Goal: Information Seeking & Learning: Learn about a topic

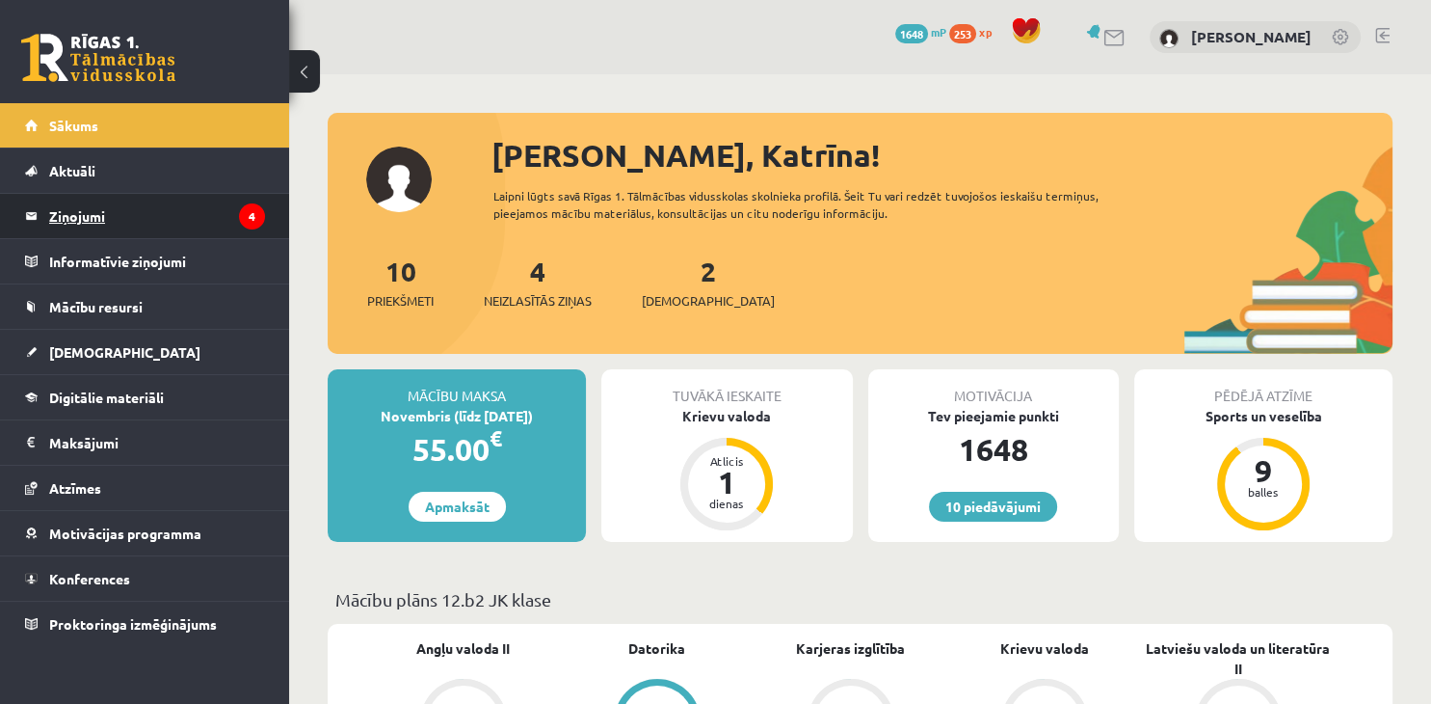
click at [137, 214] on legend "Ziņojumi 4" at bounding box center [157, 216] width 216 height 44
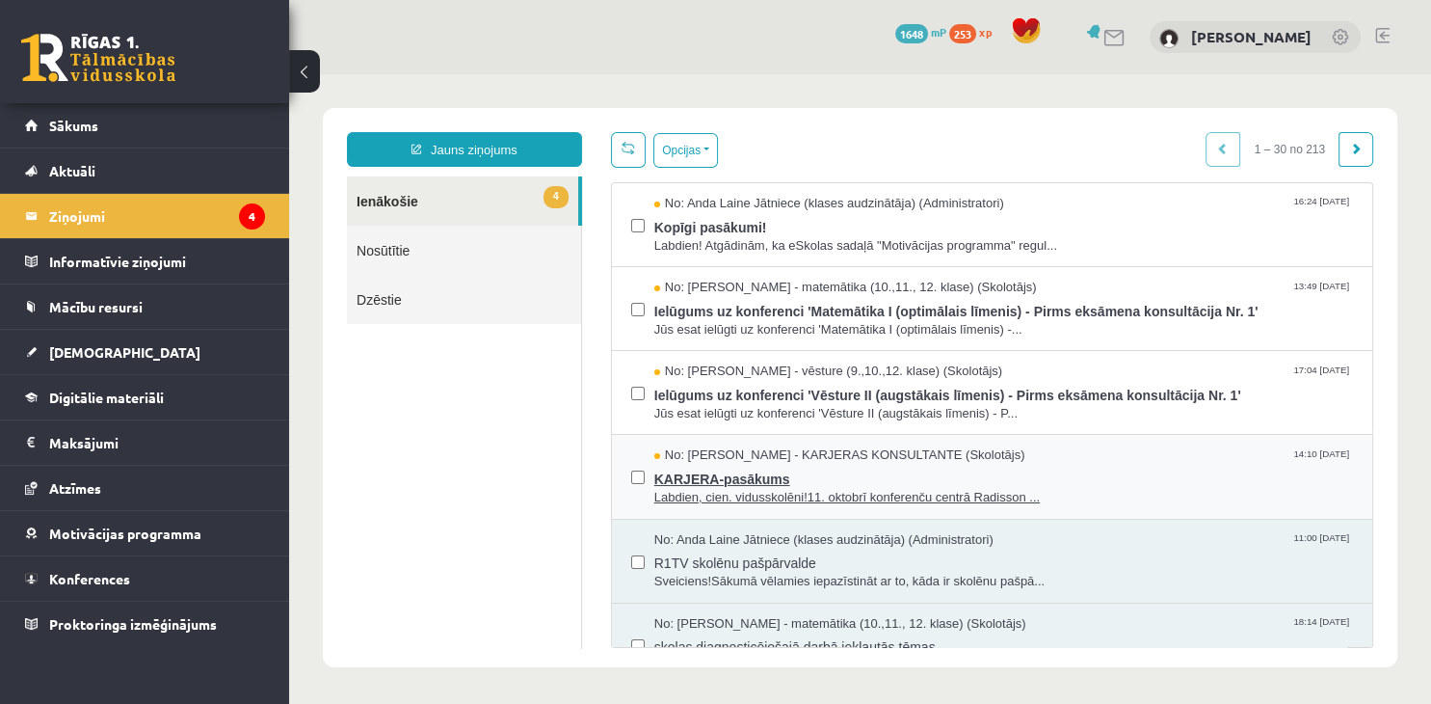
click at [845, 498] on span "Labdien, cien. vidusskolēni!11. oktobrī konferenču centrā Radisson ..." at bounding box center [1003, 498] width 699 height 18
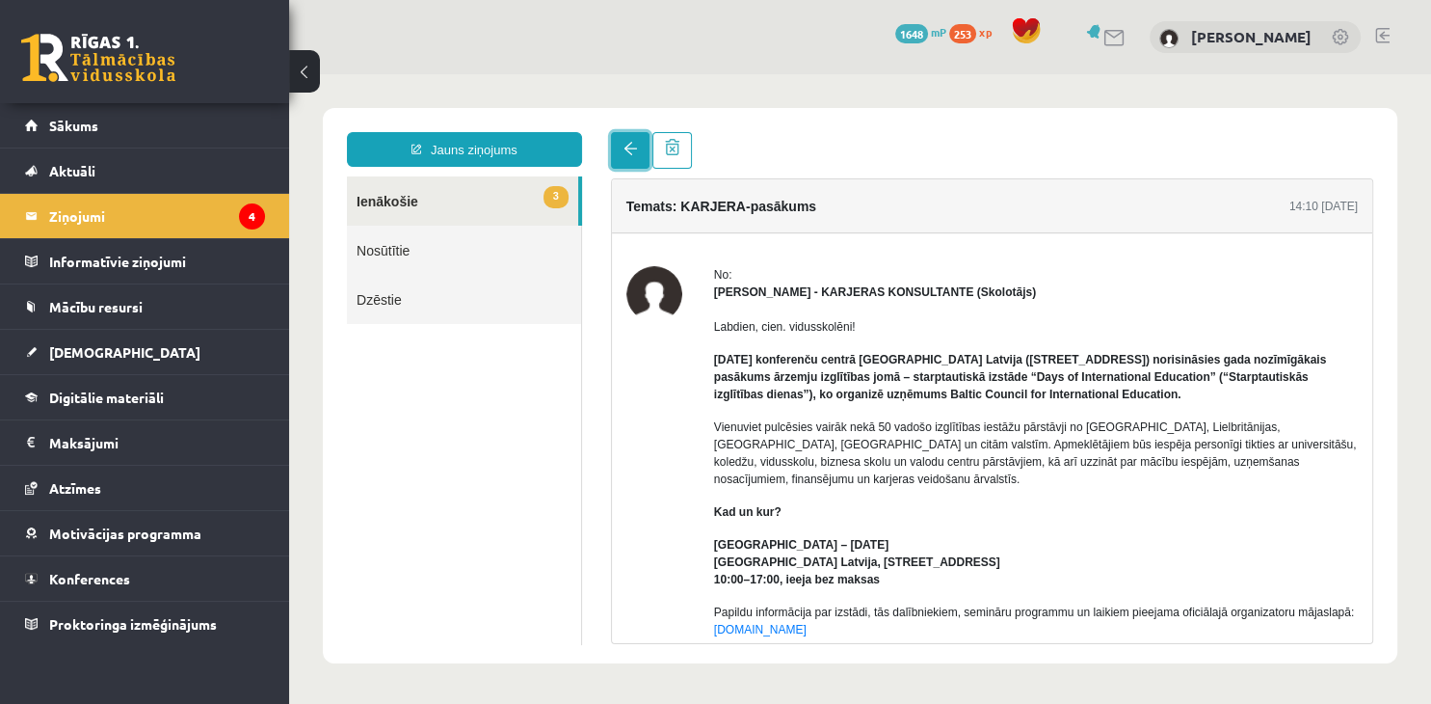
click at [626, 157] on link at bounding box center [630, 150] width 39 height 37
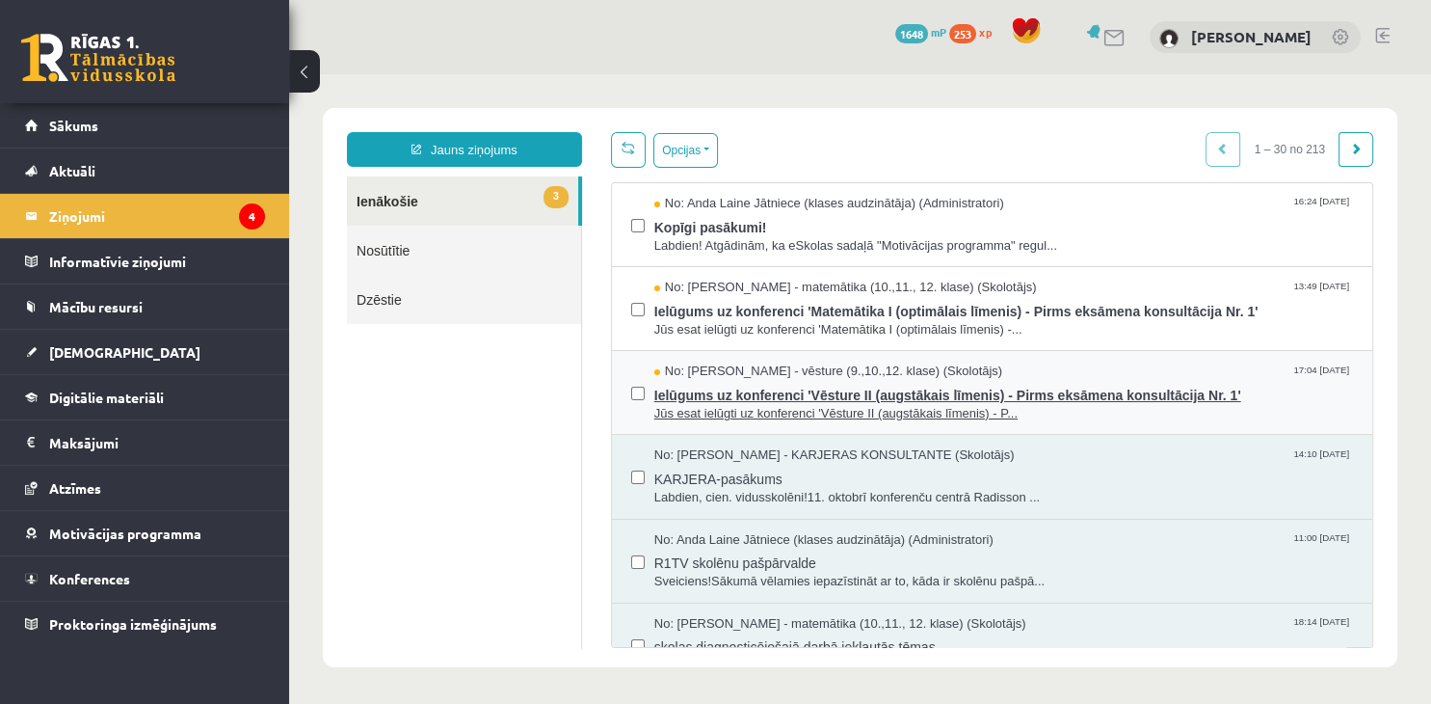
click at [731, 387] on span "Ielūgums uz konferenci 'Vēsture II (augstākais līmenis) - Pirms eksāmena konsul…" at bounding box center [1003, 393] width 699 height 24
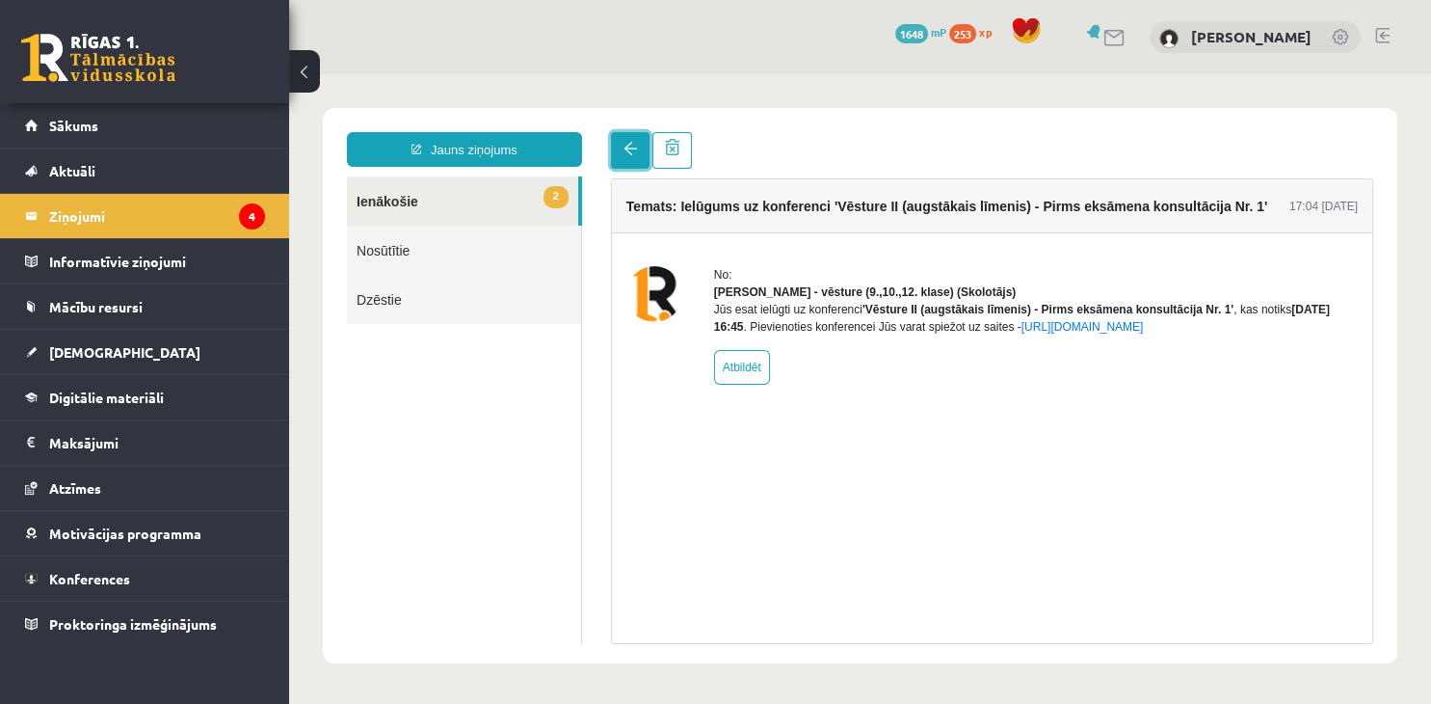
click at [634, 163] on link at bounding box center [630, 150] width 39 height 37
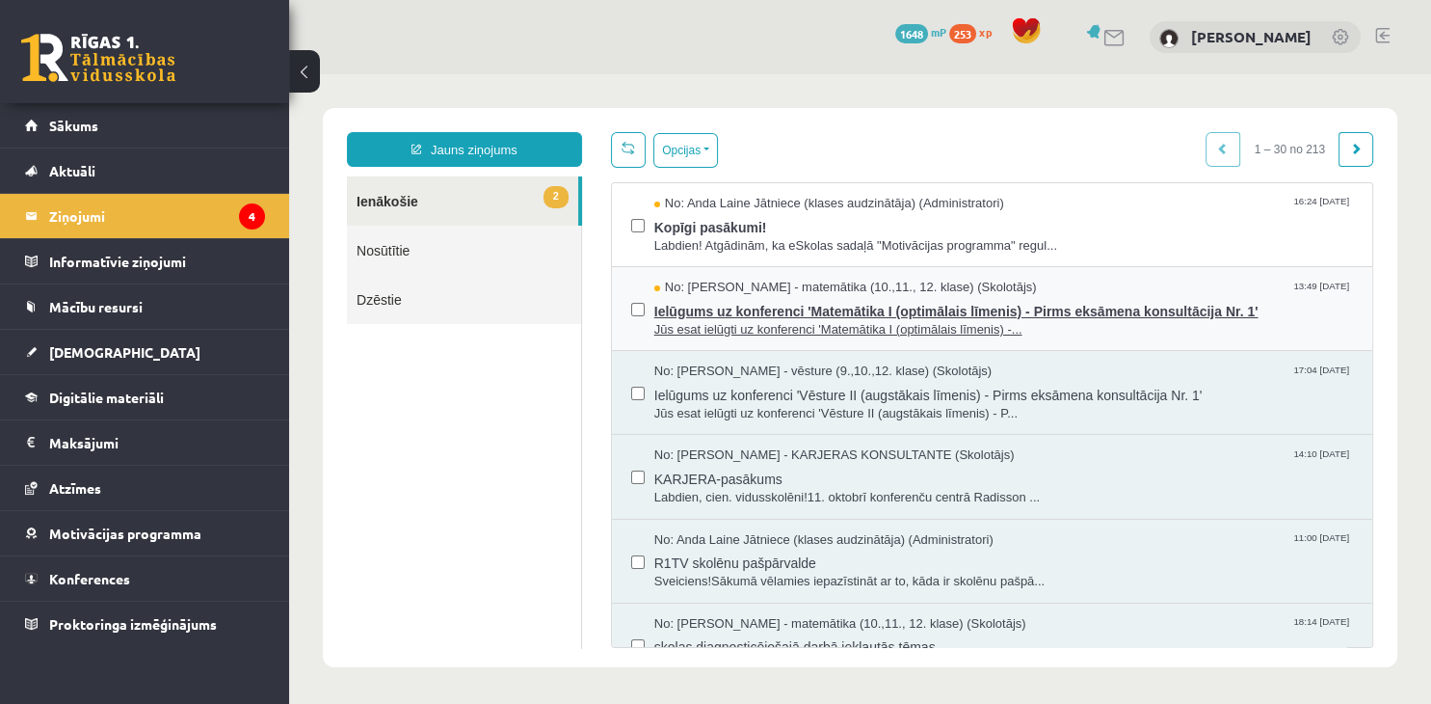
click at [726, 315] on span "Ielūgums uz konferenci 'Matemātika I (optimālais līmenis) - Pirms eksāmena kons…" at bounding box center [1003, 309] width 699 height 24
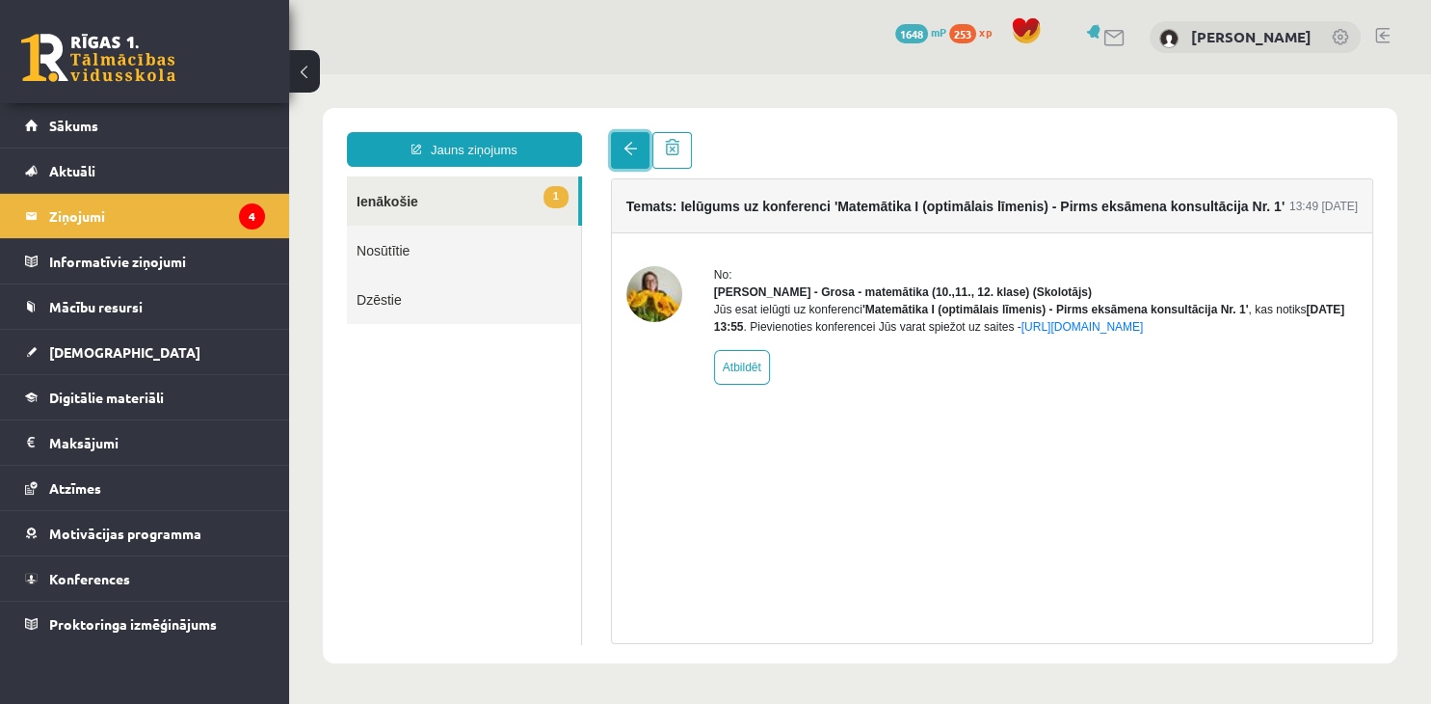
click at [624, 155] on span at bounding box center [630, 148] width 13 height 13
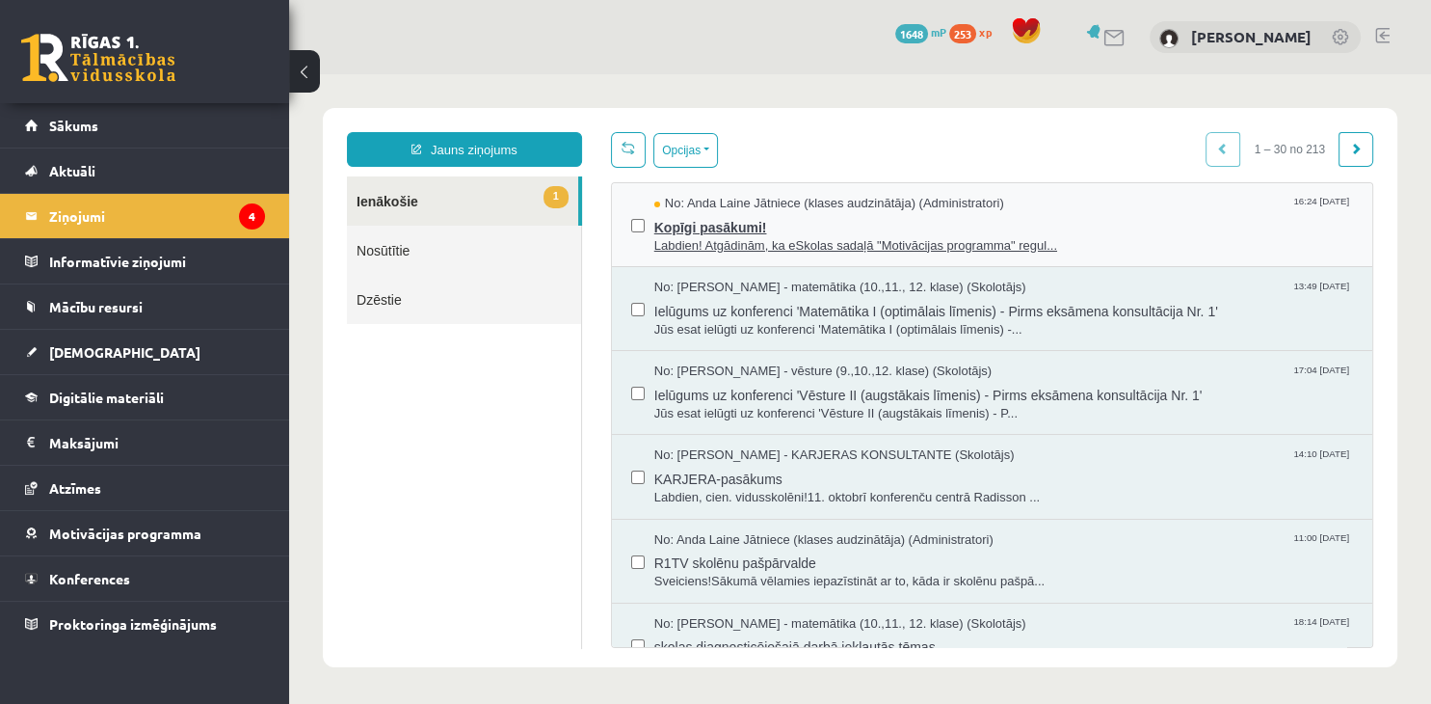
click at [695, 229] on span "Kopīgi pasākumi!" at bounding box center [1003, 225] width 699 height 24
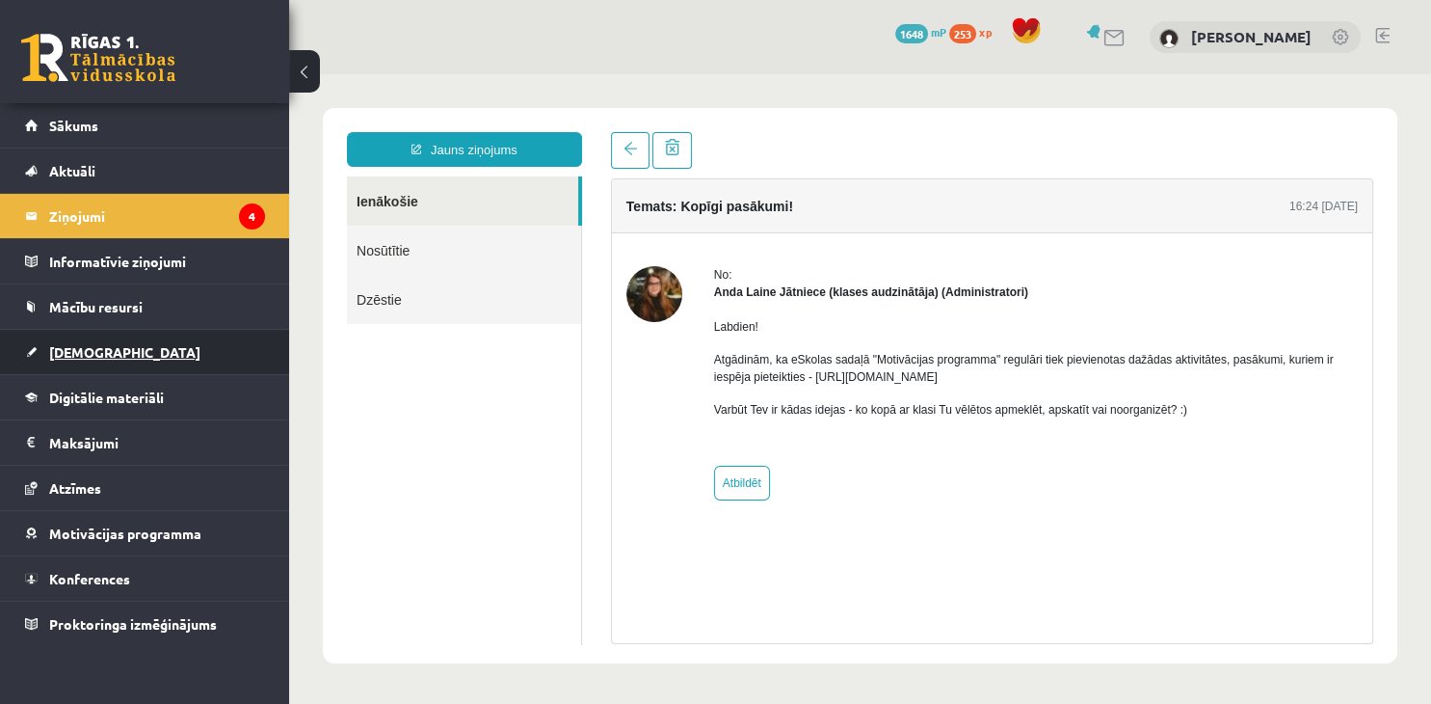
click at [139, 355] on link "[DEMOGRAPHIC_DATA]" at bounding box center [145, 352] width 240 height 44
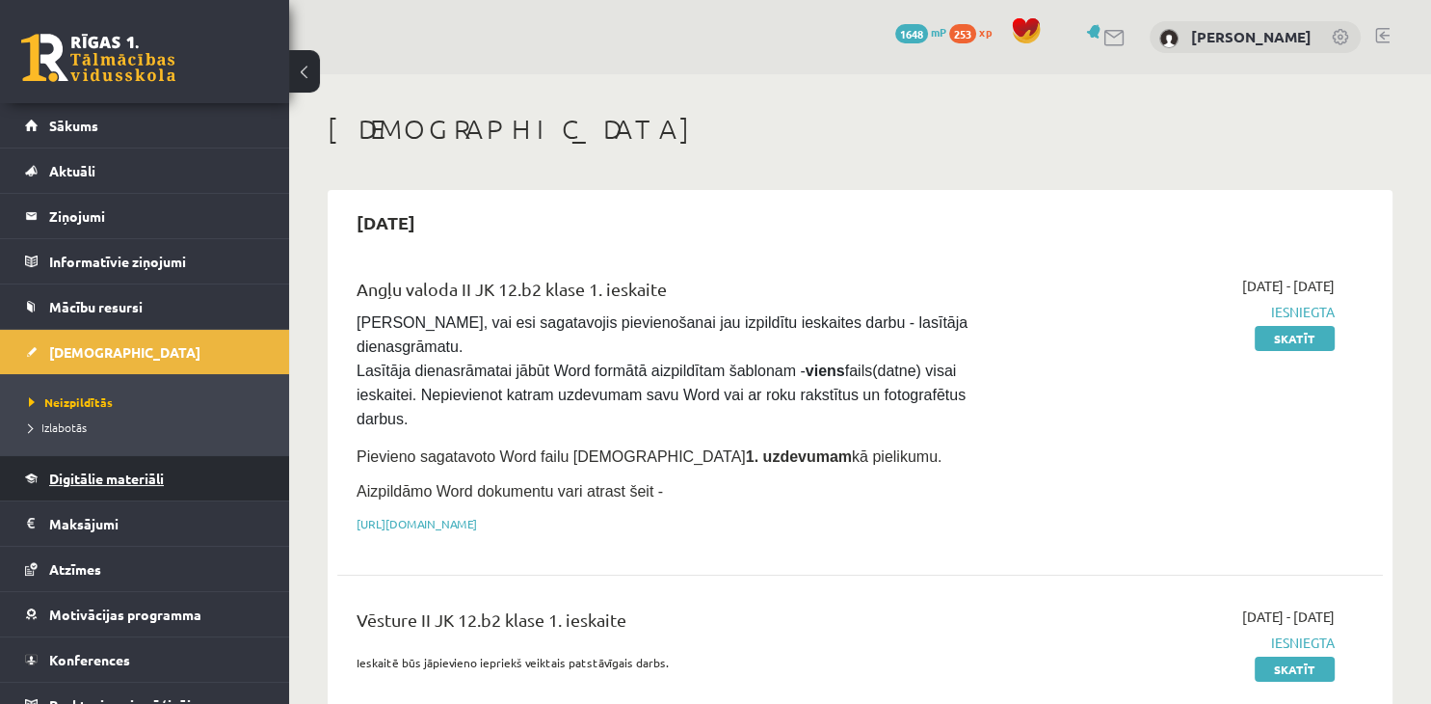
click at [158, 465] on link "Digitālie materiāli" at bounding box center [145, 478] width 240 height 44
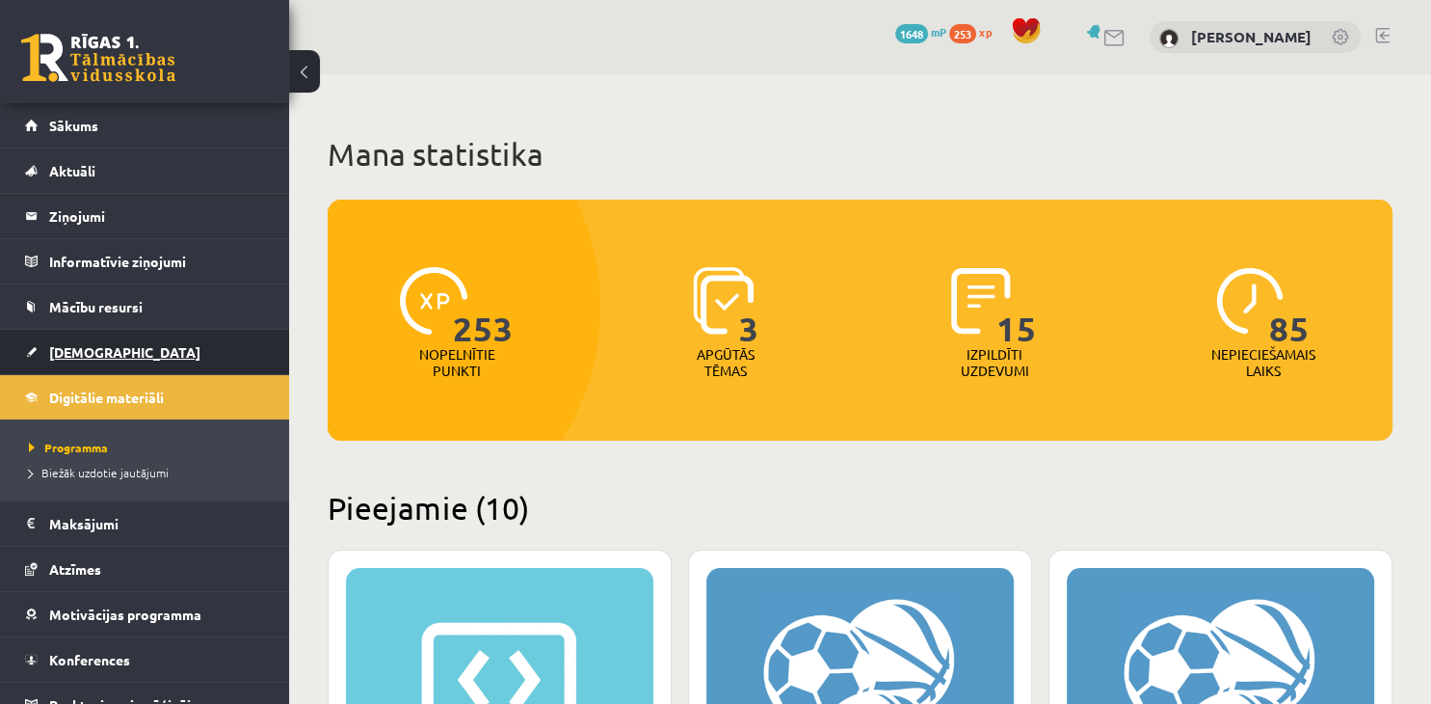
click at [93, 351] on span "[DEMOGRAPHIC_DATA]" at bounding box center [124, 351] width 151 height 17
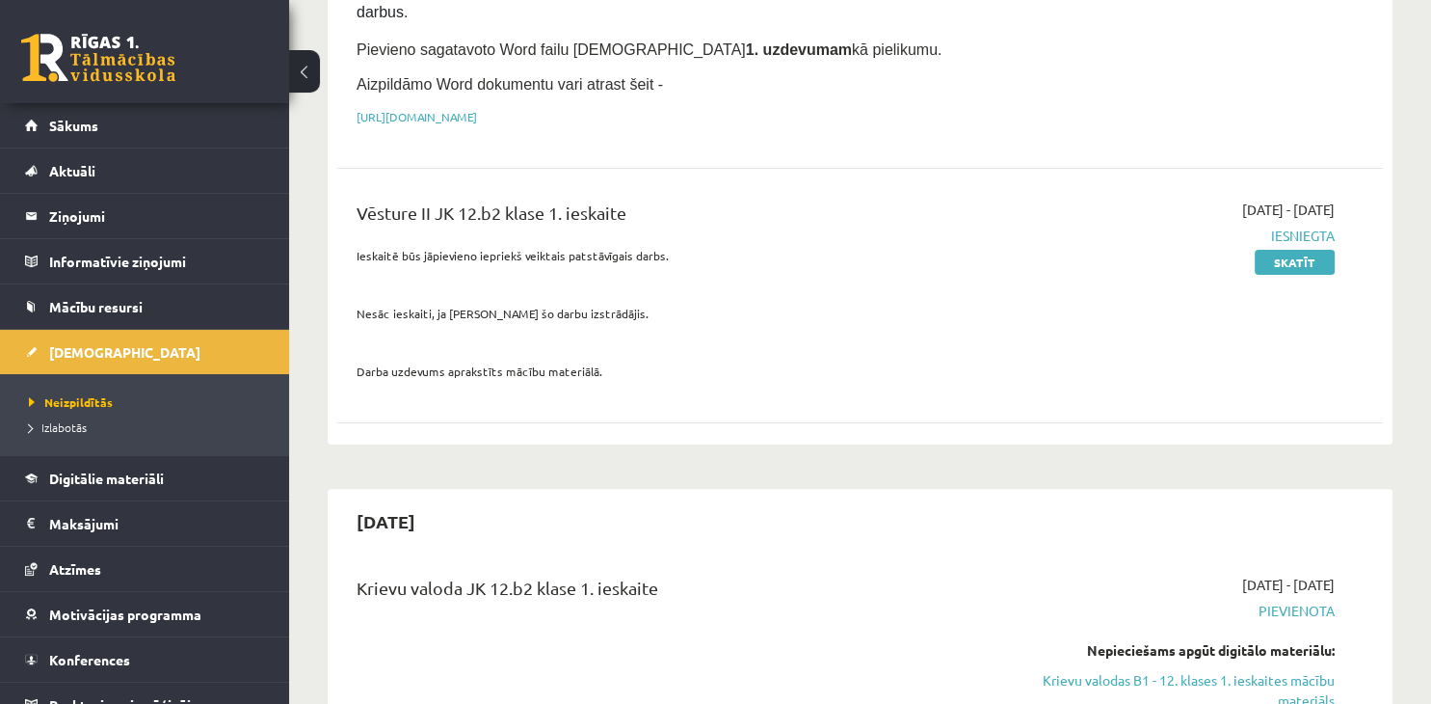
scroll to position [610, 0]
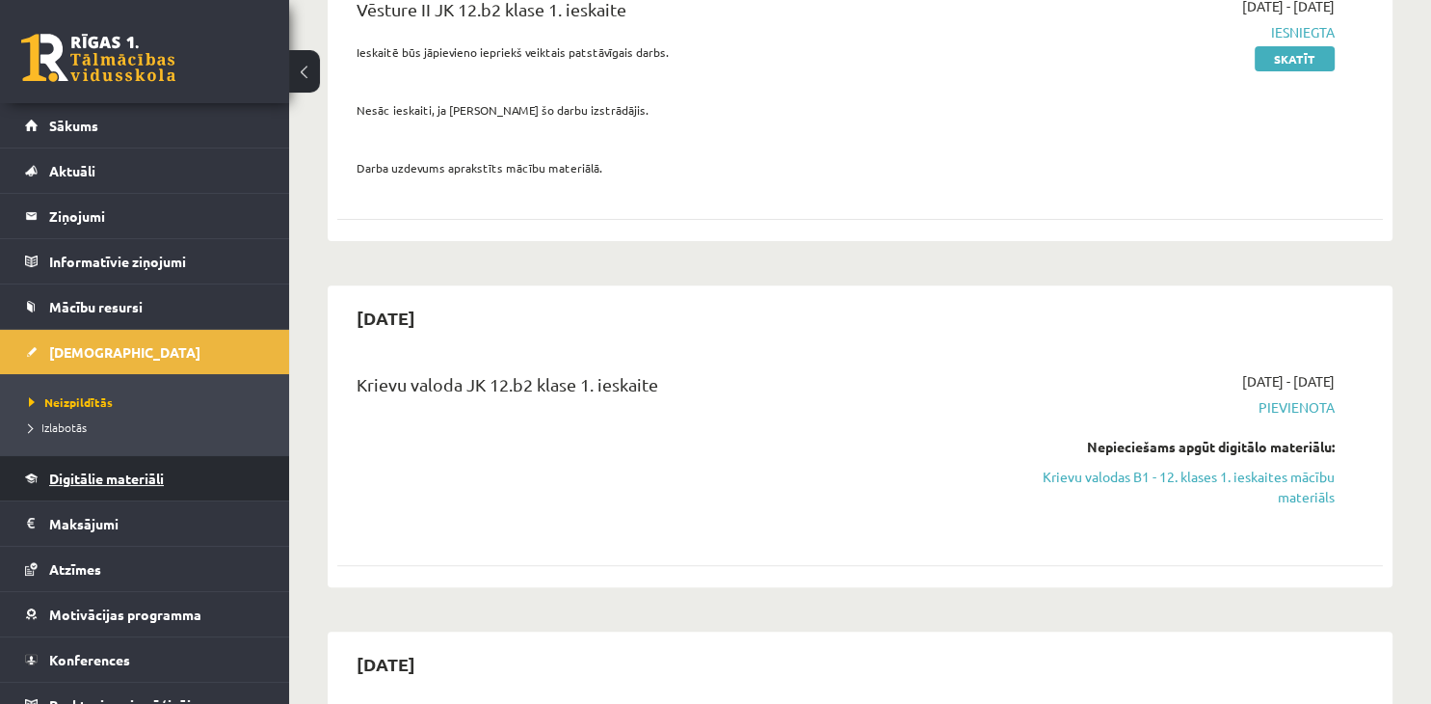
click at [91, 484] on link "Digitālie materiāli" at bounding box center [145, 478] width 240 height 44
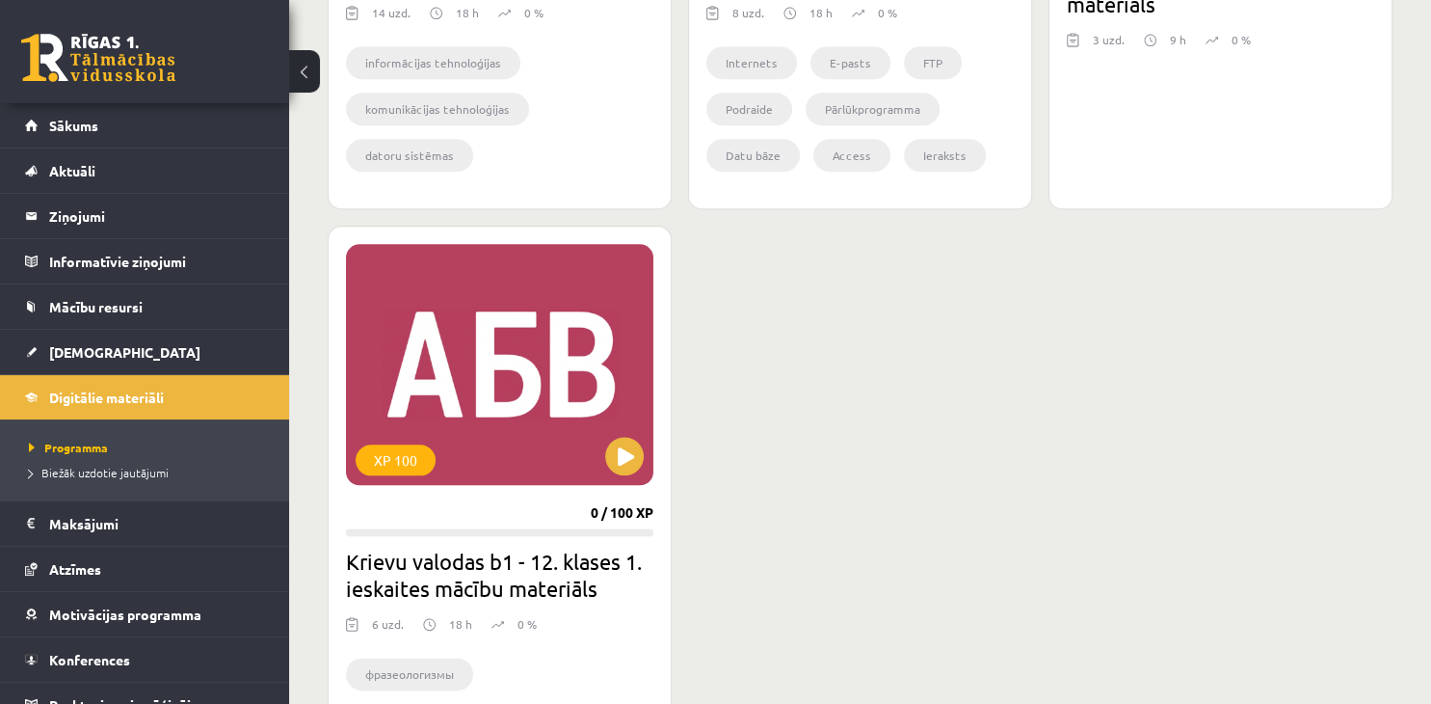
scroll to position [2239, 0]
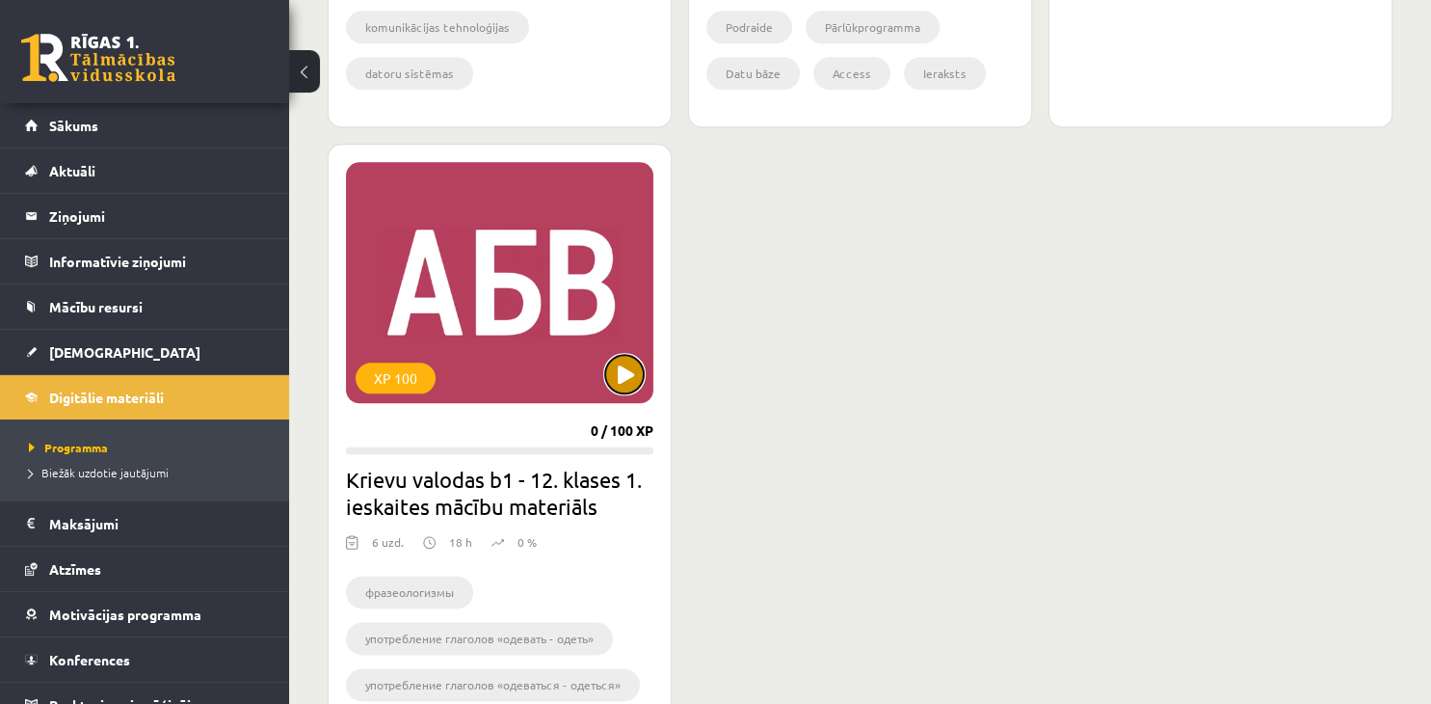
click at [616, 369] on button at bounding box center [624, 374] width 39 height 39
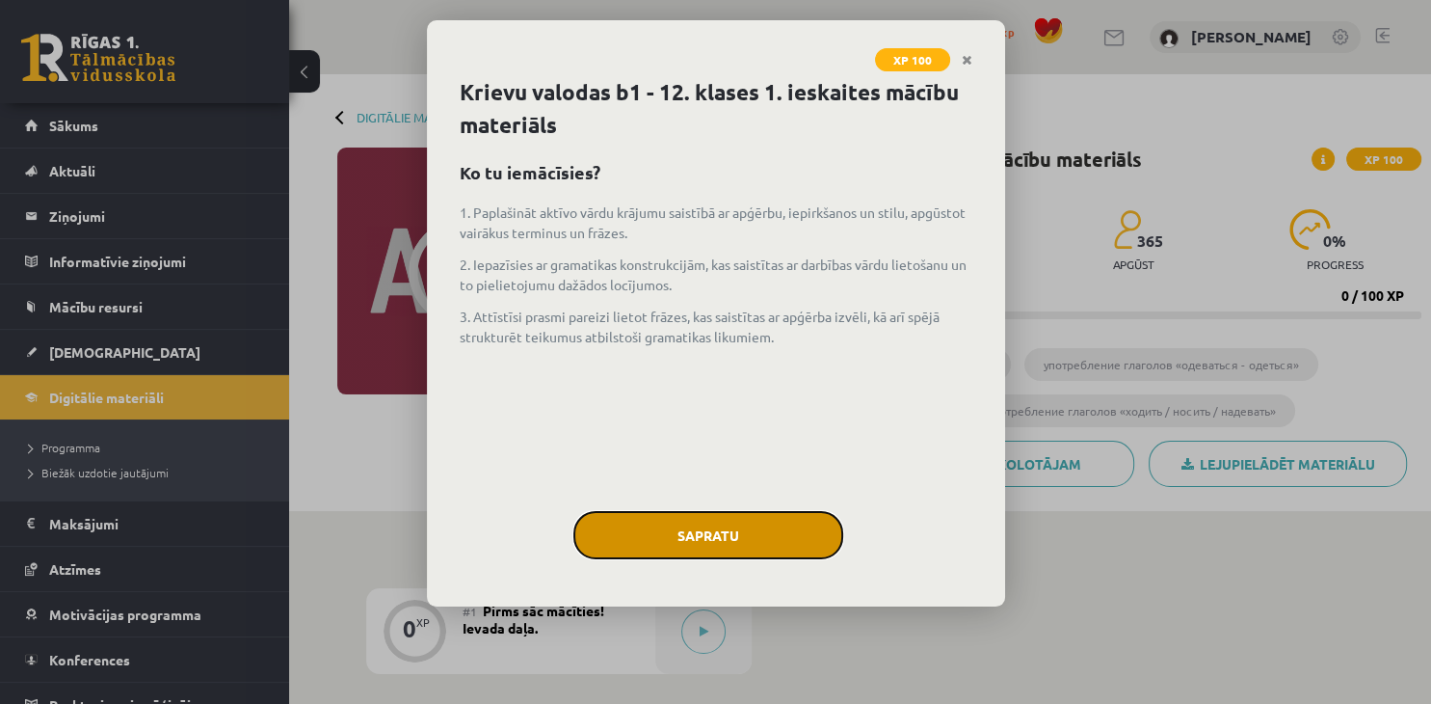
click at [690, 529] on button "Sapratu" at bounding box center [708, 535] width 270 height 48
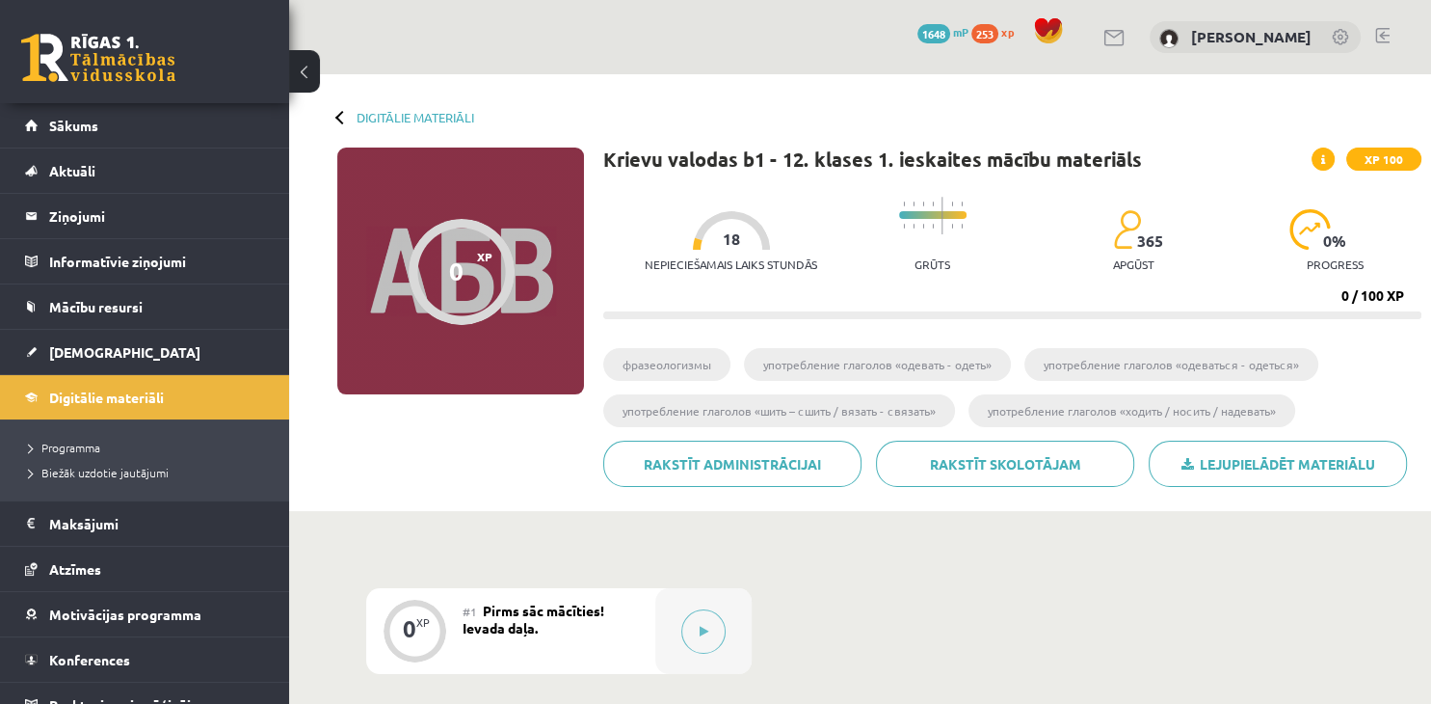
scroll to position [203, 0]
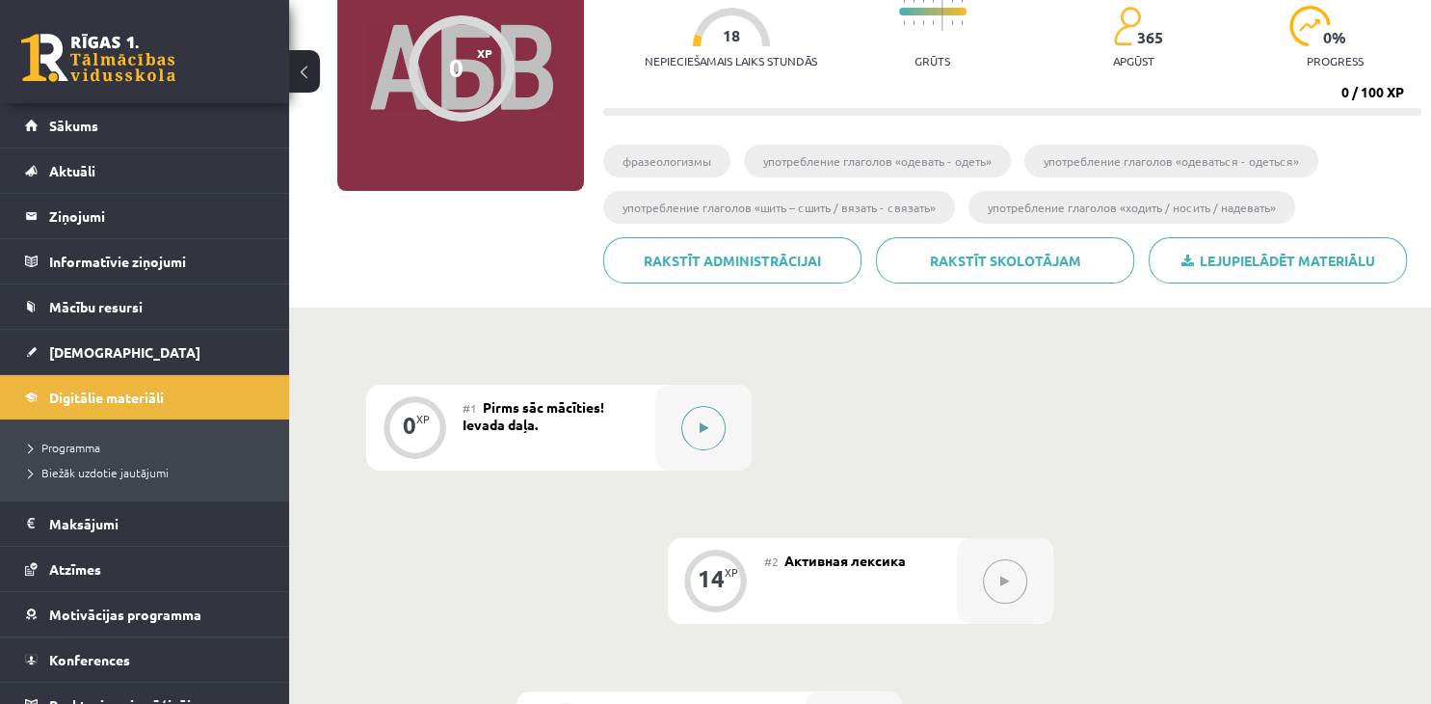
click at [705, 437] on button at bounding box center [703, 428] width 44 height 44
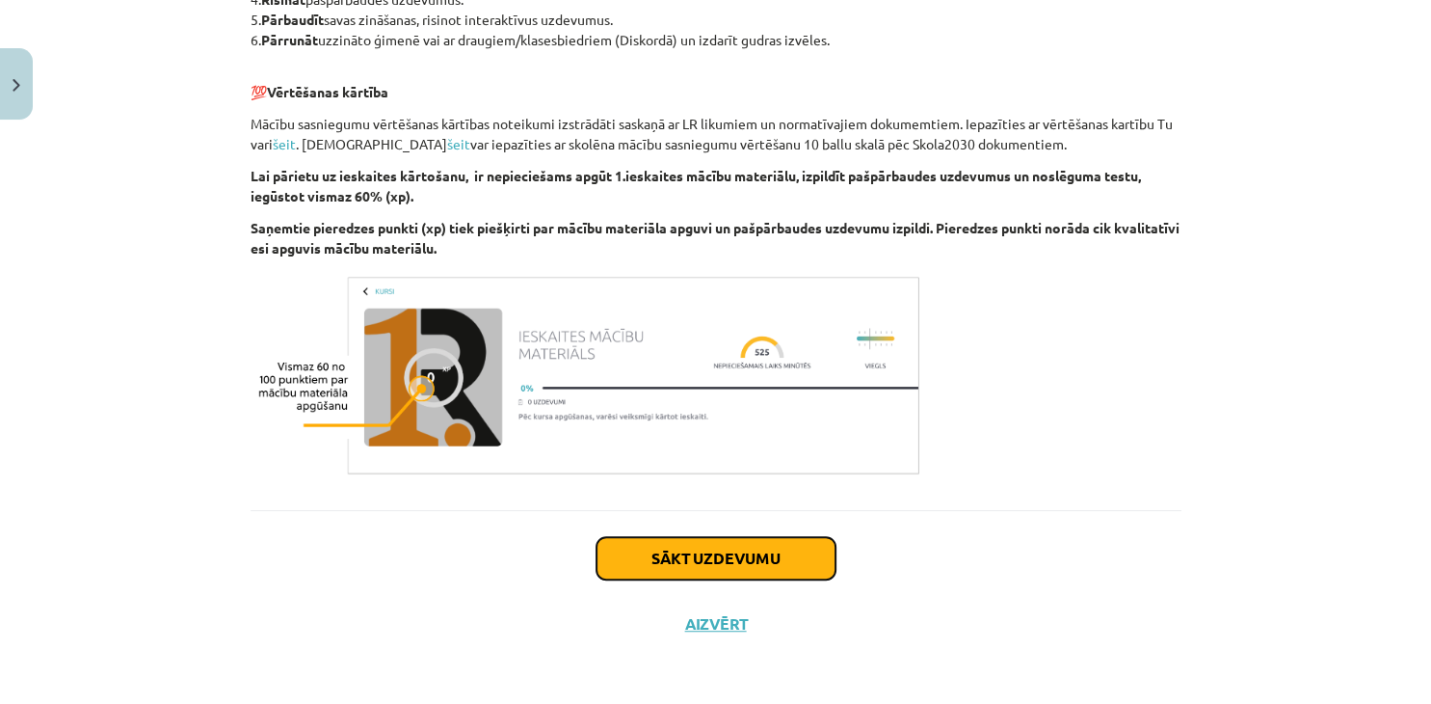
click at [676, 551] on button "Sākt uzdevumu" at bounding box center [716, 558] width 239 height 42
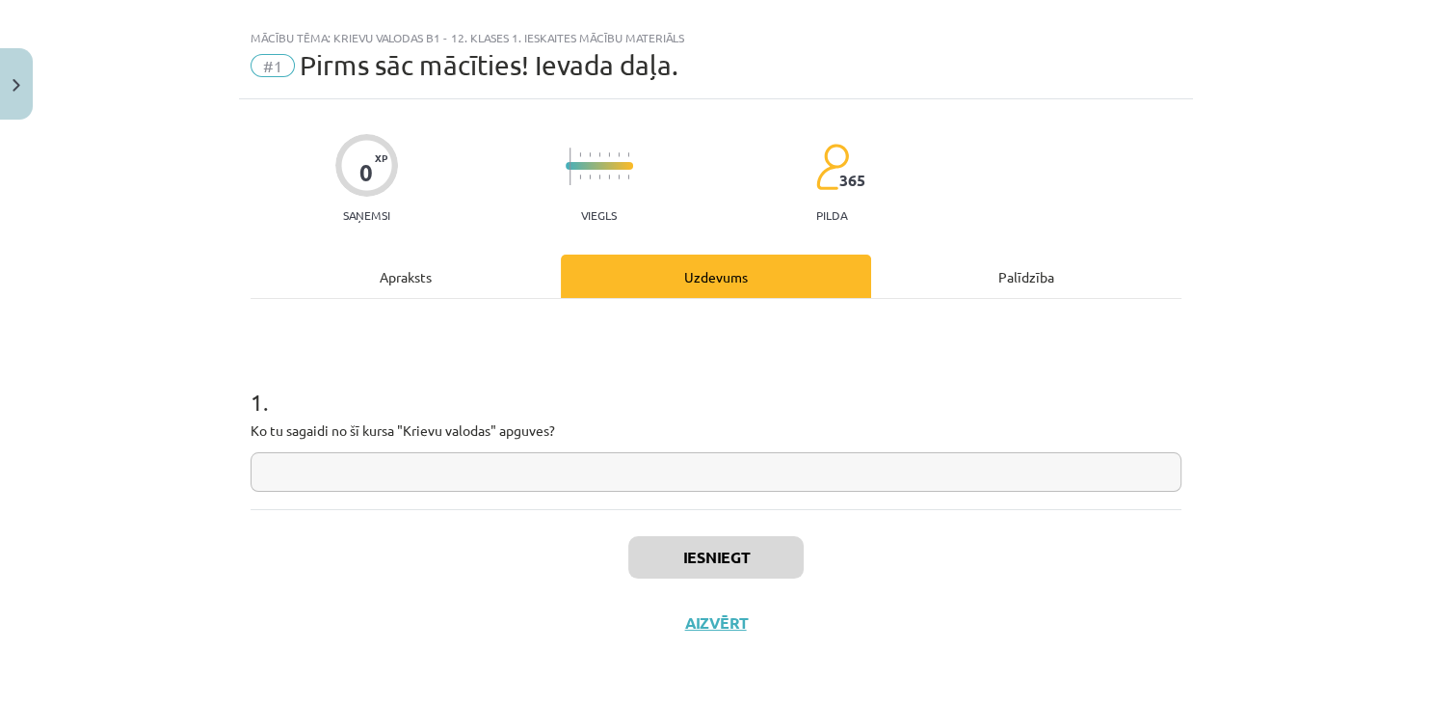
scroll to position [27, 0]
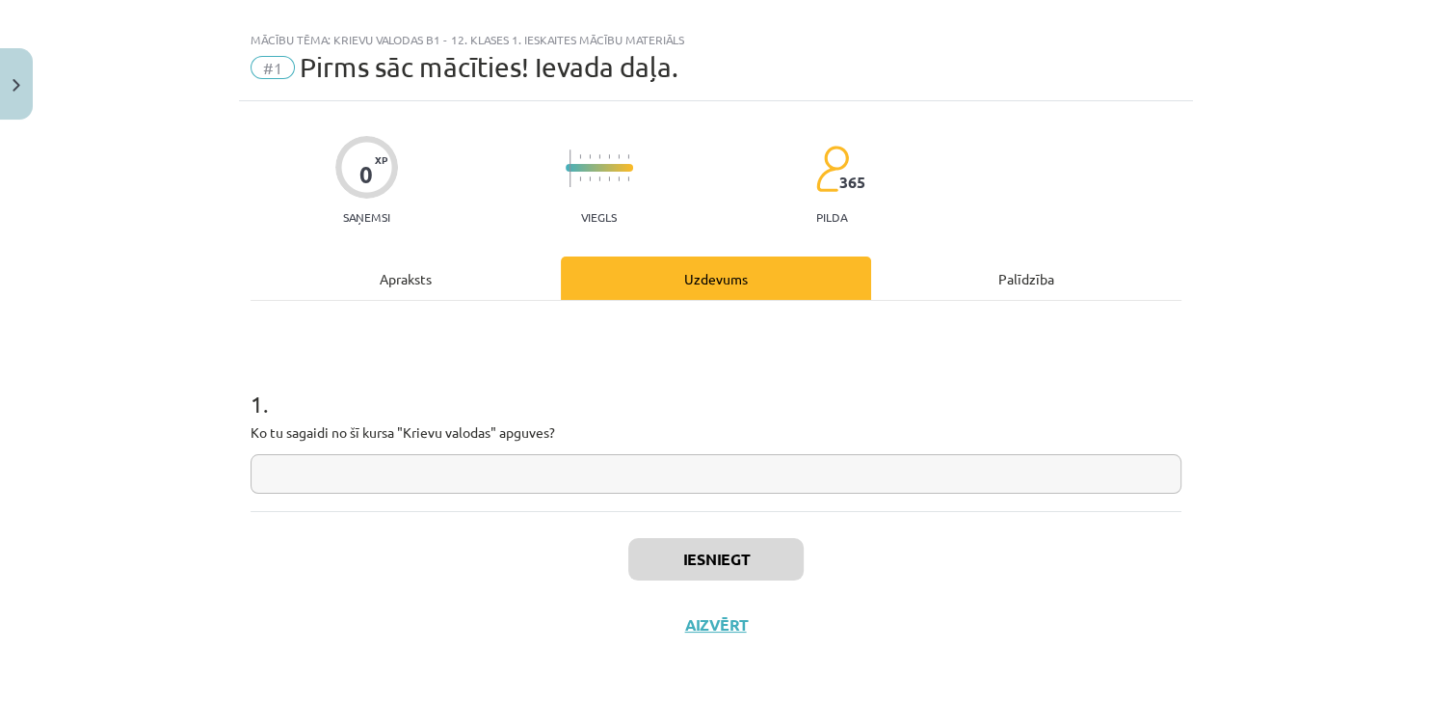
click at [633, 469] on input "text" at bounding box center [716, 474] width 931 height 40
type input "*"
click at [754, 550] on button "Iesniegt" at bounding box center [715, 559] width 175 height 42
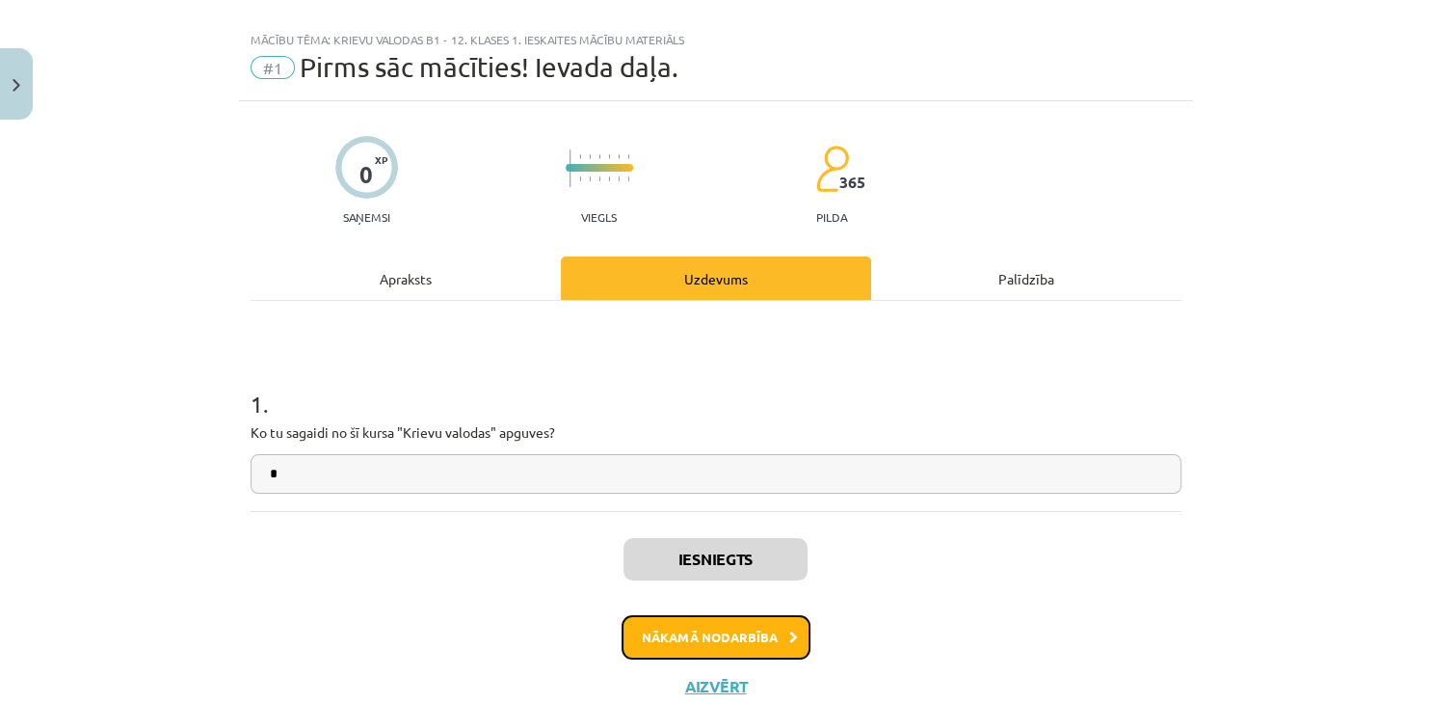
click at [770, 638] on button "Nākamā nodarbība" at bounding box center [716, 637] width 189 height 44
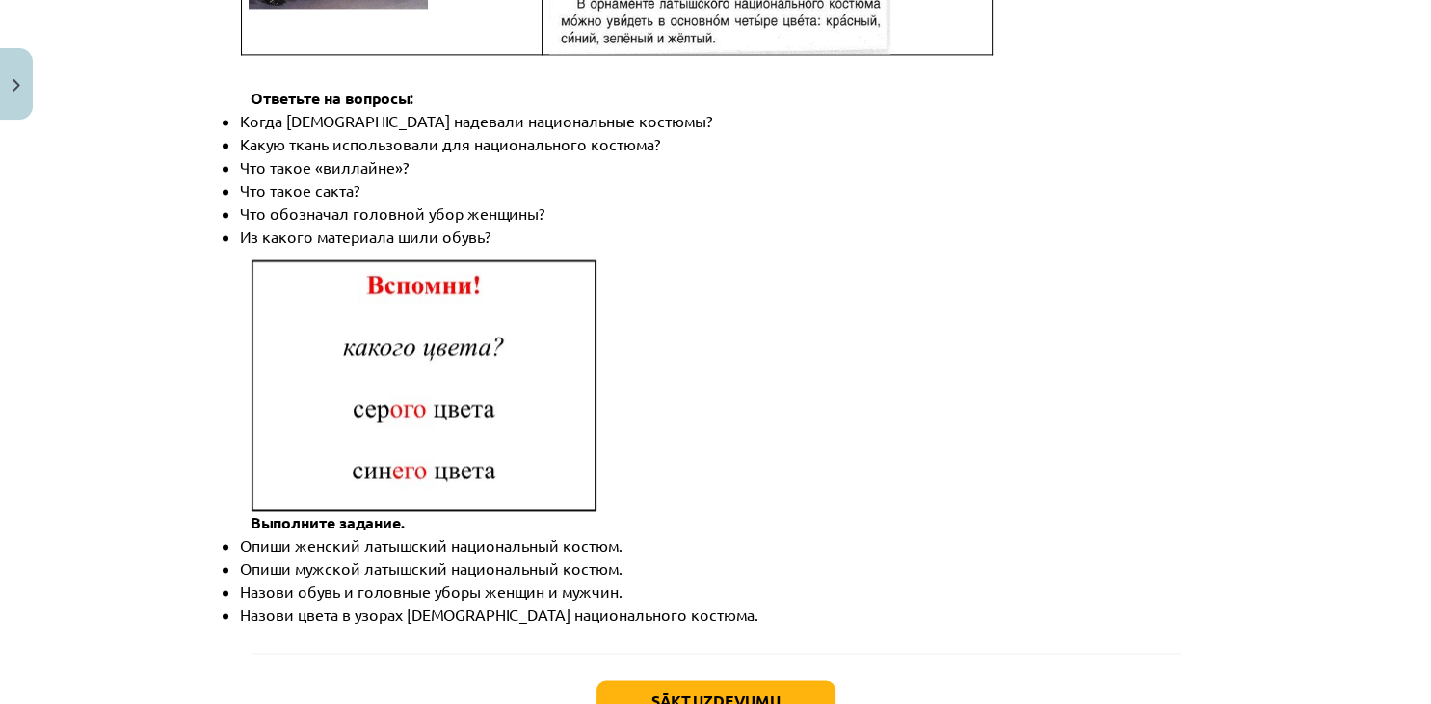
scroll to position [2818, 0]
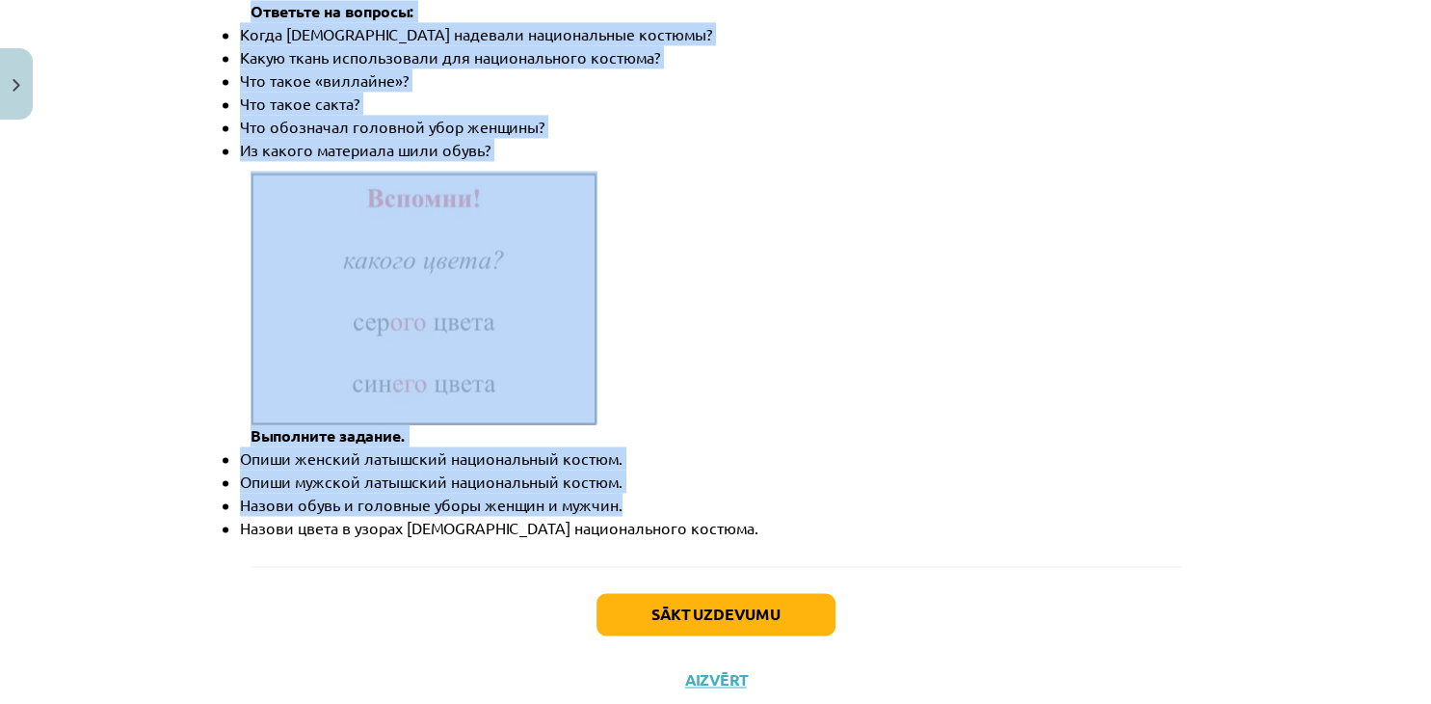
drag, startPoint x: 223, startPoint y: 226, endPoint x: 897, endPoint y: 443, distance: 708.9
click at [897, 443] on div "Mācību tēma: Krievu valodas b1 - 12. klases 1. ieskaites mācību materiāls #2 Ак…" at bounding box center [715, 352] width 1431 height 704
copy div "Lore, ipsumdo, sita, consect, adipisc, elitse, doeiusm, tempori, utlabore, etdo…"
click at [758, 593] on button "Sākt uzdevumu" at bounding box center [716, 614] width 239 height 42
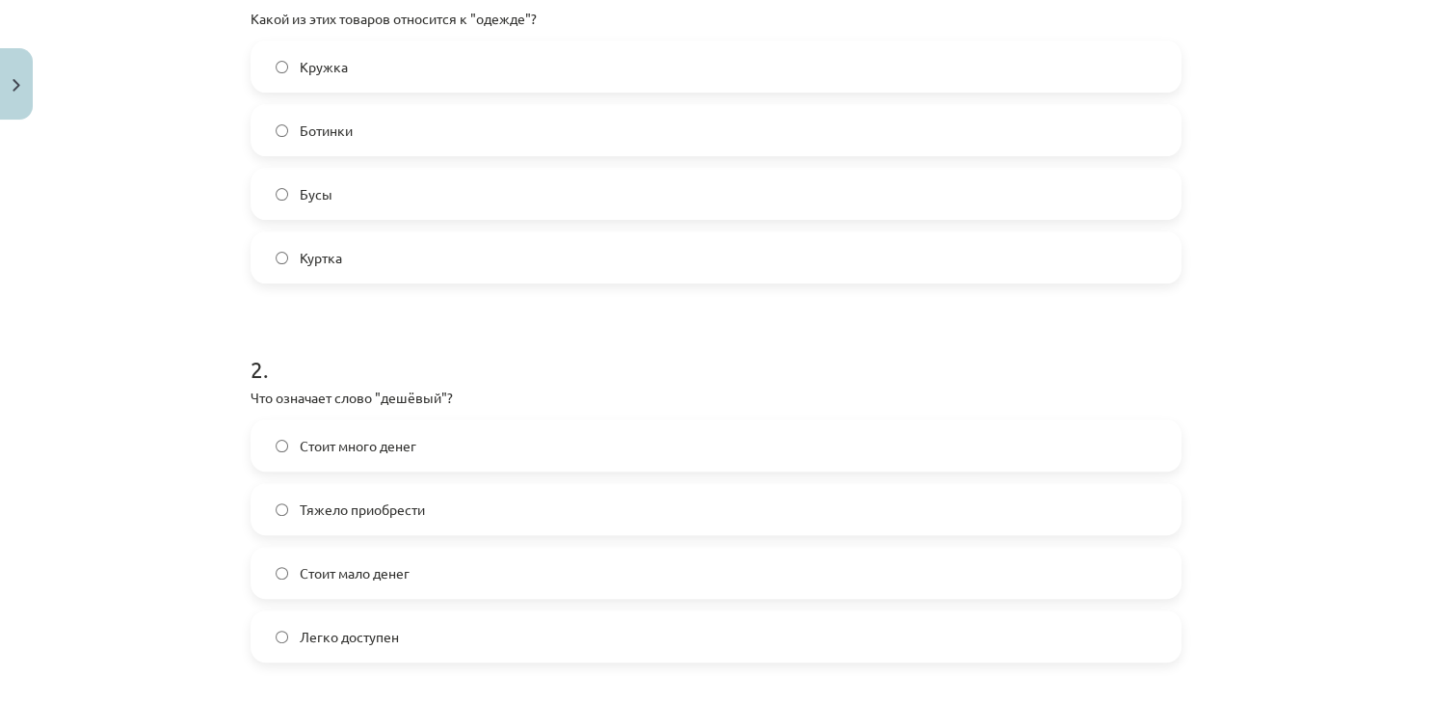
scroll to position [236, 0]
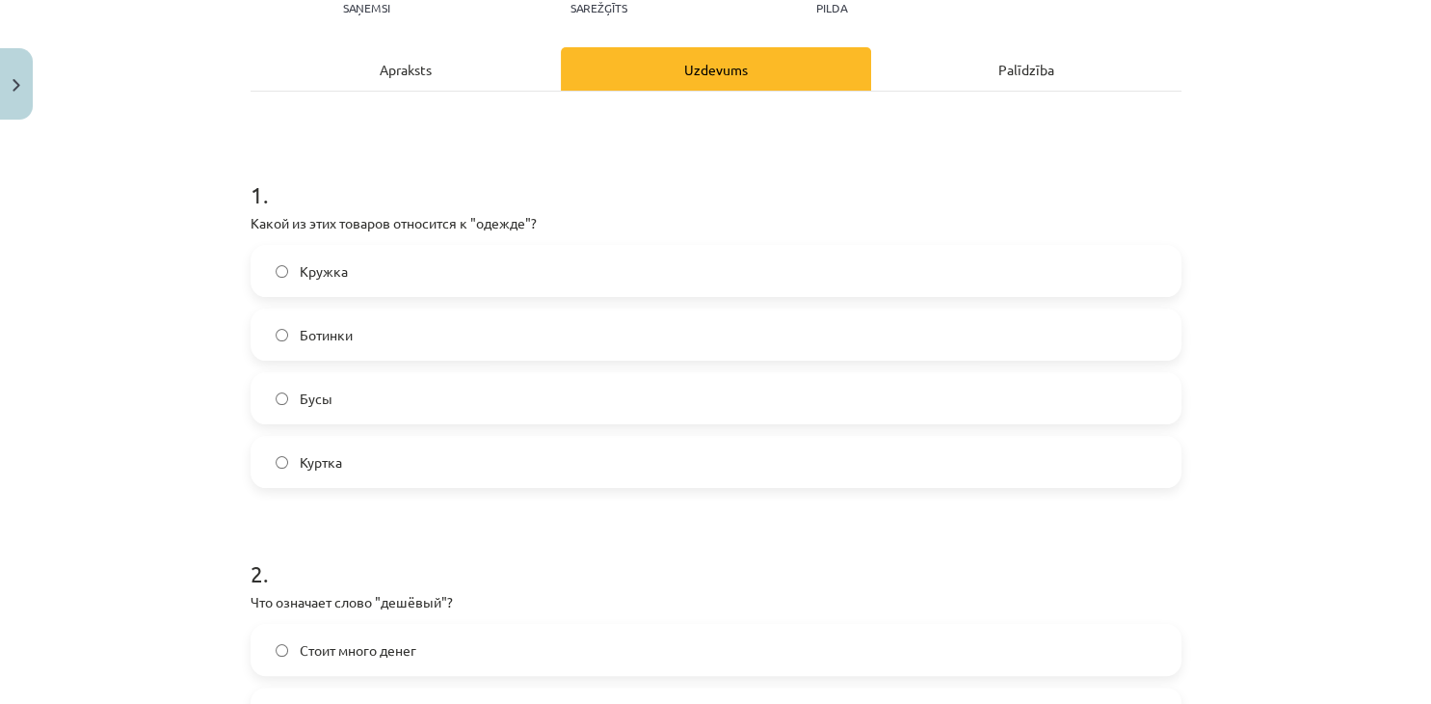
click at [375, 479] on label "Куртка" at bounding box center [716, 462] width 927 height 48
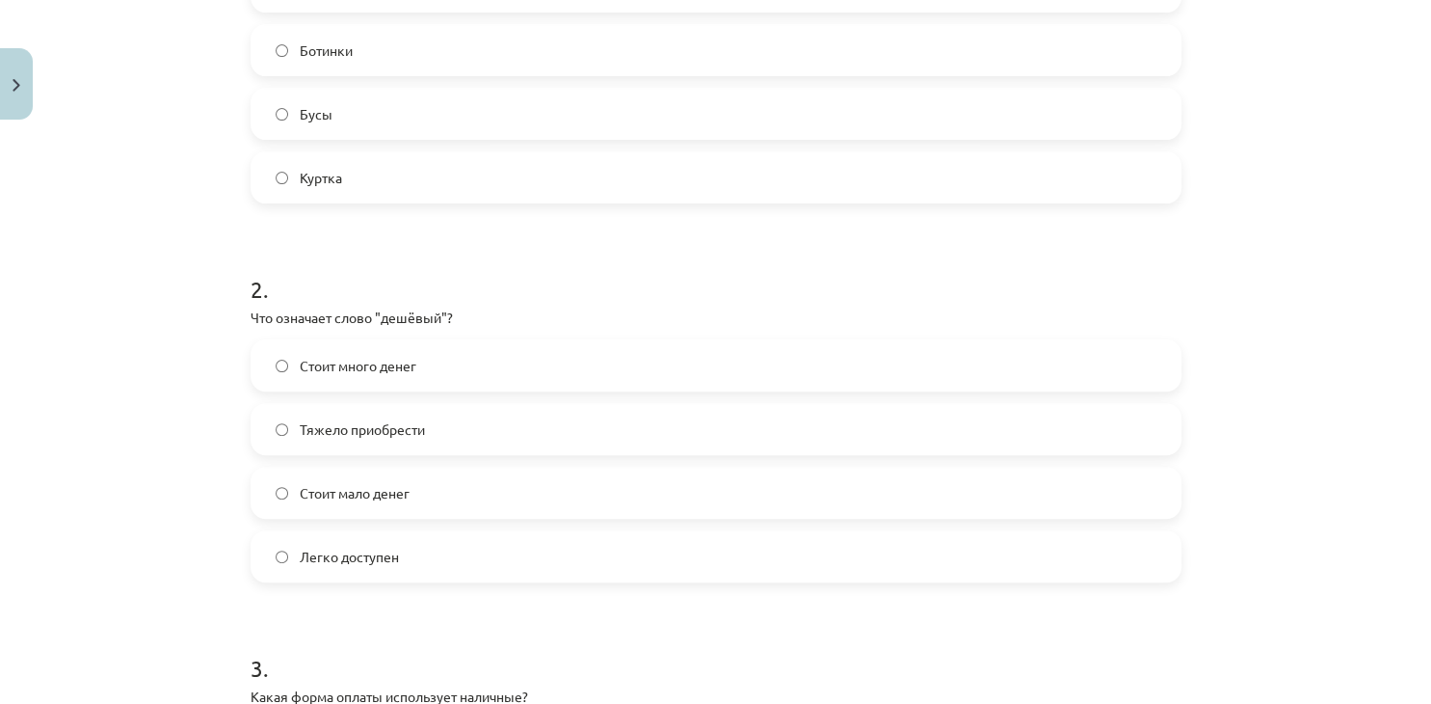
scroll to position [588, 0]
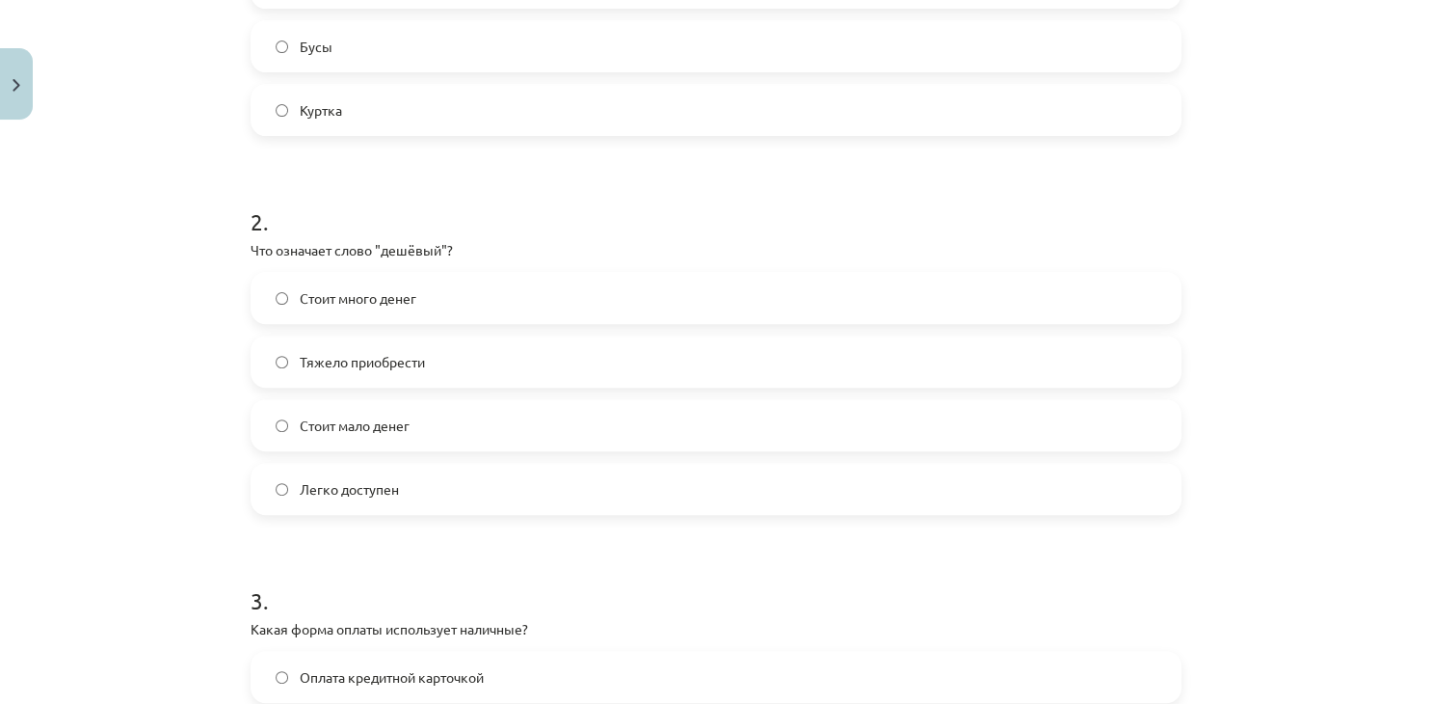
click at [480, 426] on label "Стоит мало денег" at bounding box center [716, 425] width 927 height 48
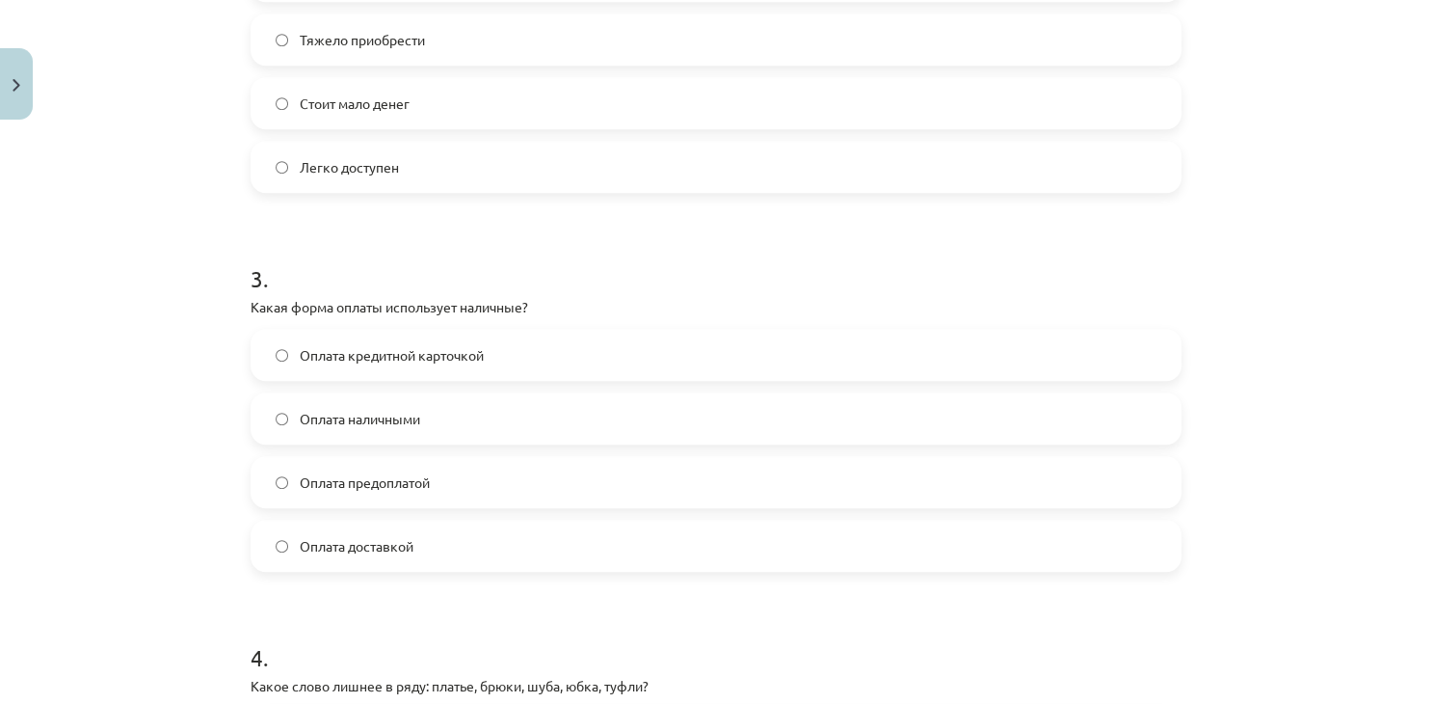
scroll to position [940, 0]
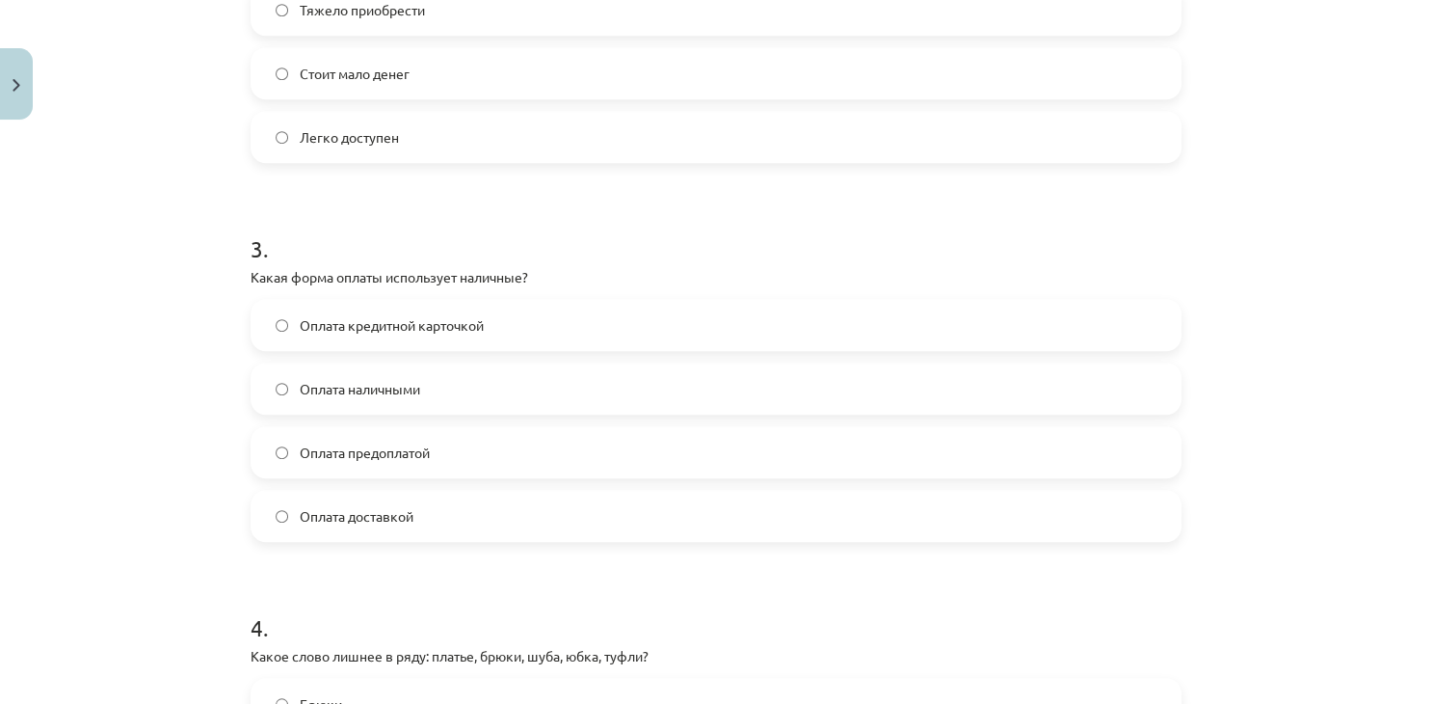
click at [429, 397] on label "Оплата наличными" at bounding box center [716, 388] width 927 height 48
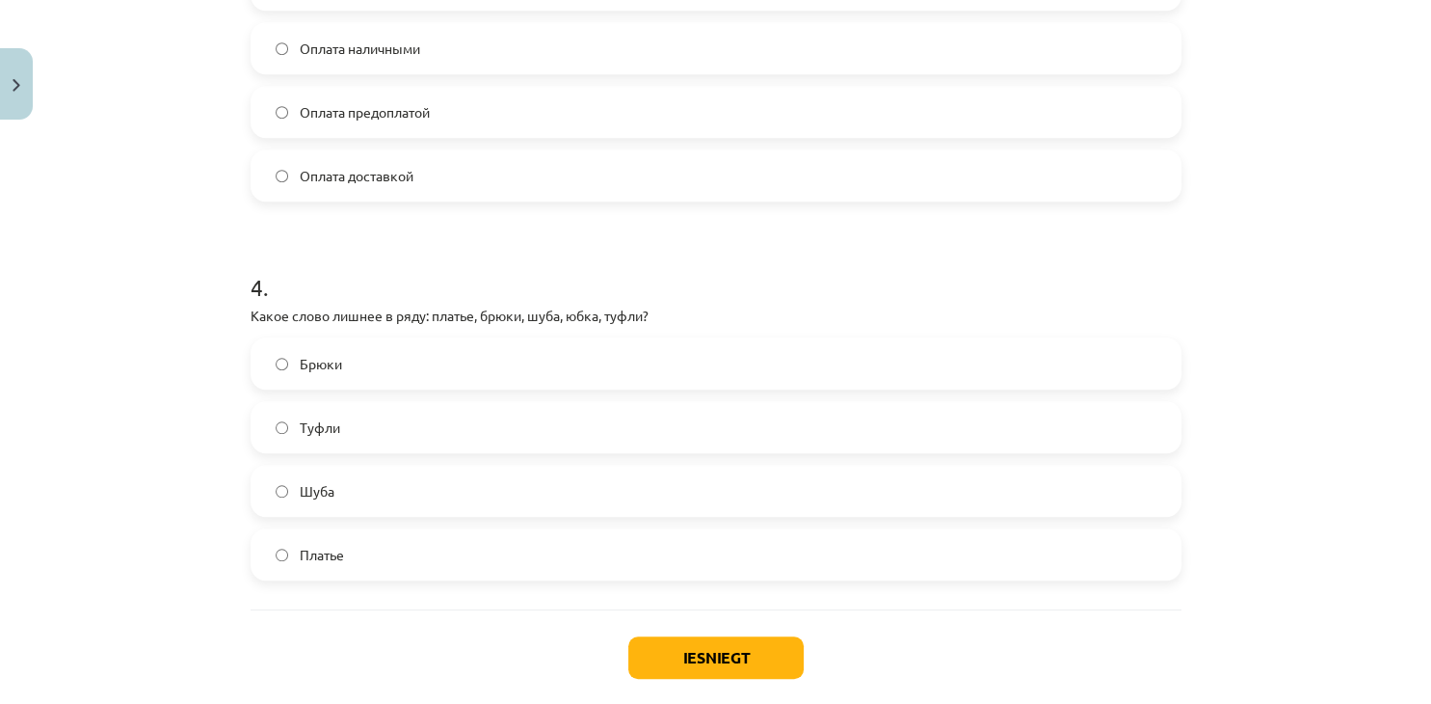
scroll to position [1379, 0]
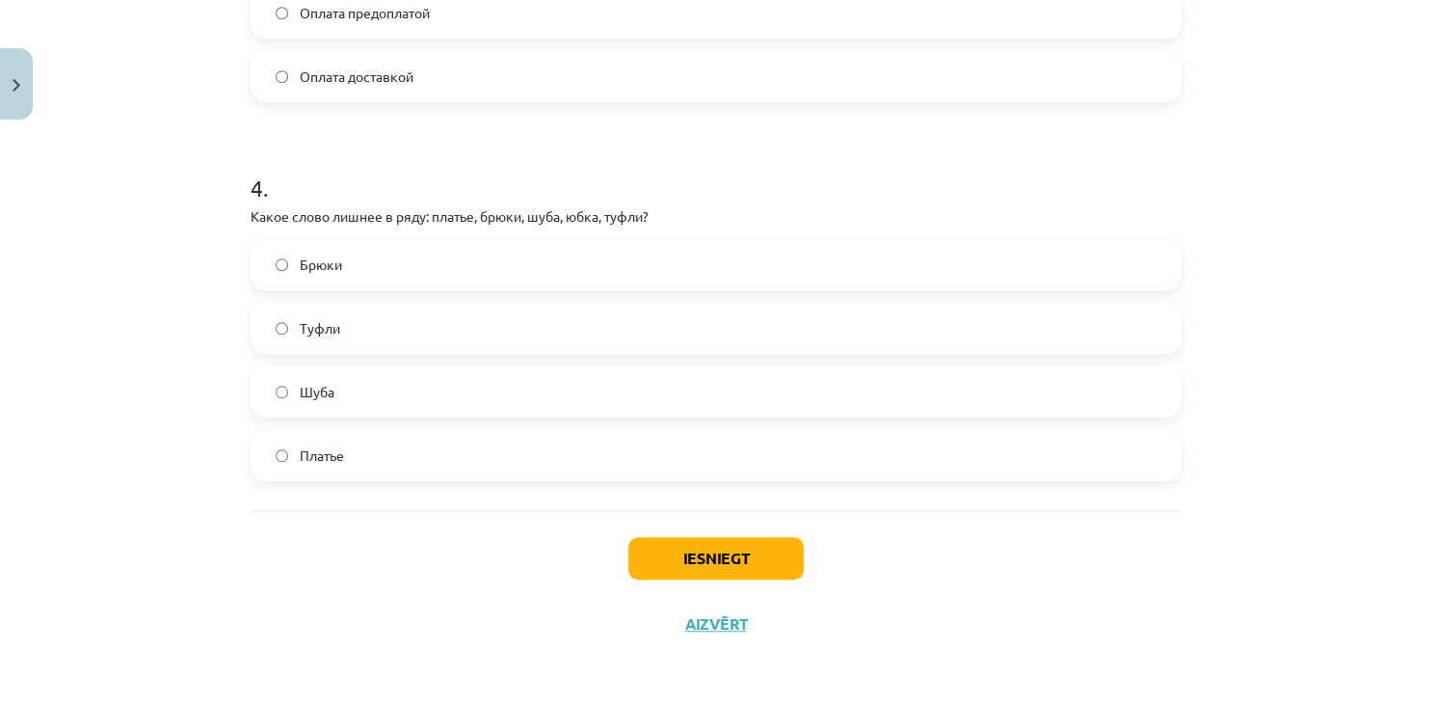
click at [450, 323] on label "Туфли" at bounding box center [716, 328] width 927 height 48
click at [714, 564] on button "Iesniegt" at bounding box center [715, 558] width 175 height 42
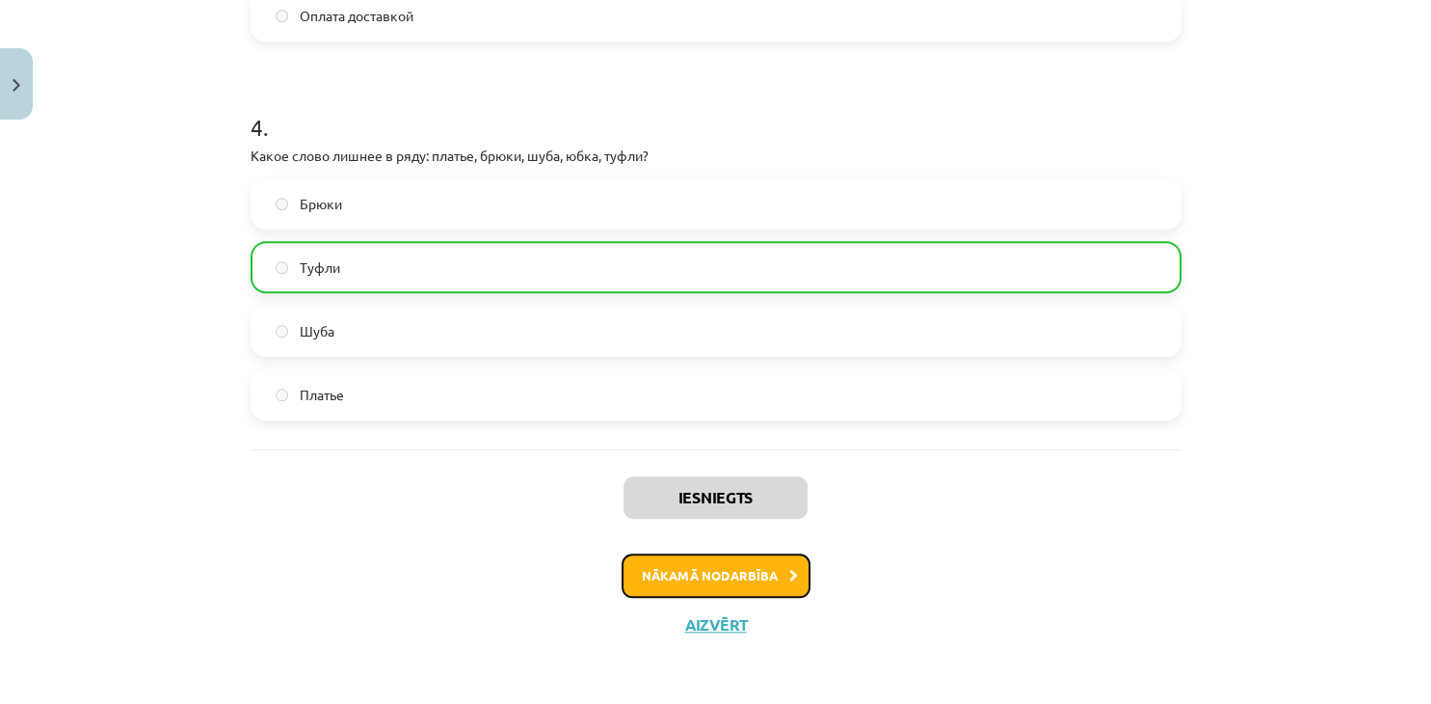
click at [751, 569] on button "Nākamā nodarbība" at bounding box center [716, 575] width 189 height 44
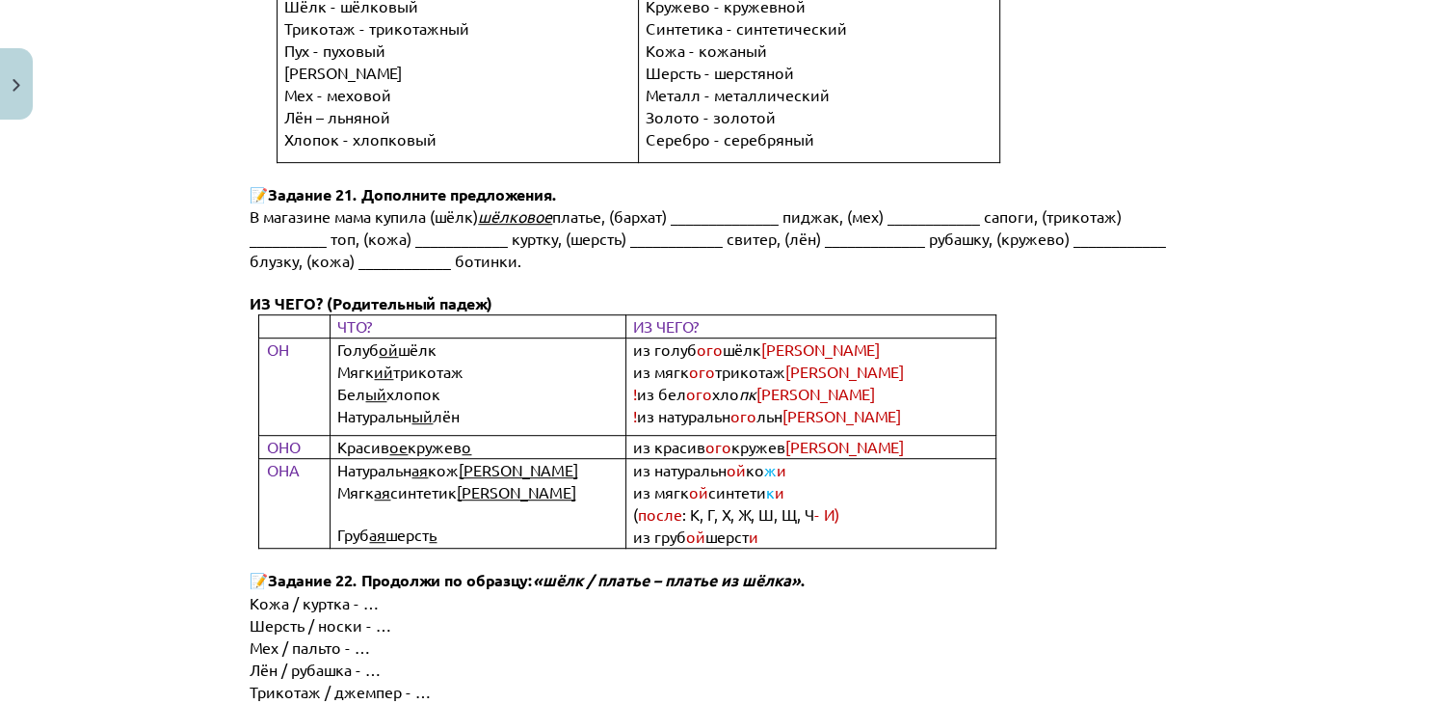
scroll to position [8311, 0]
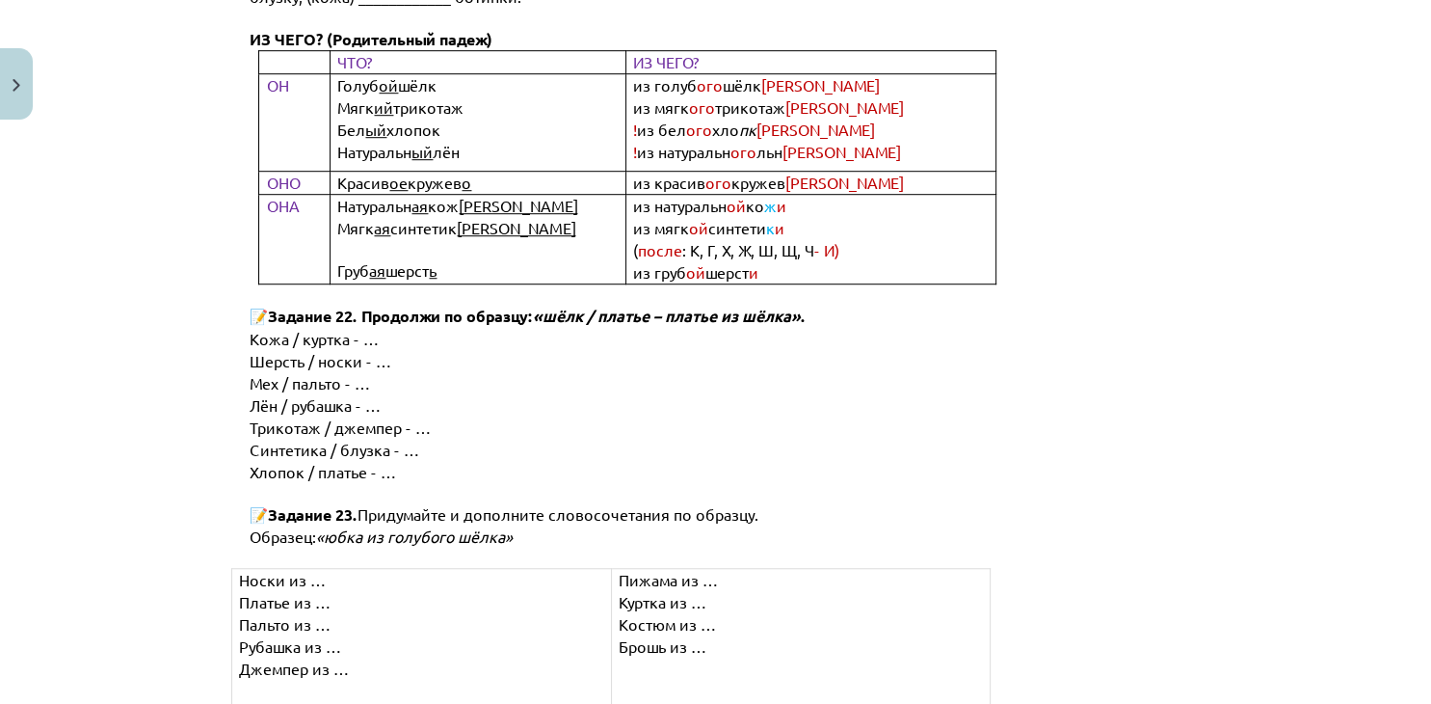
scroll to position [8362, 0]
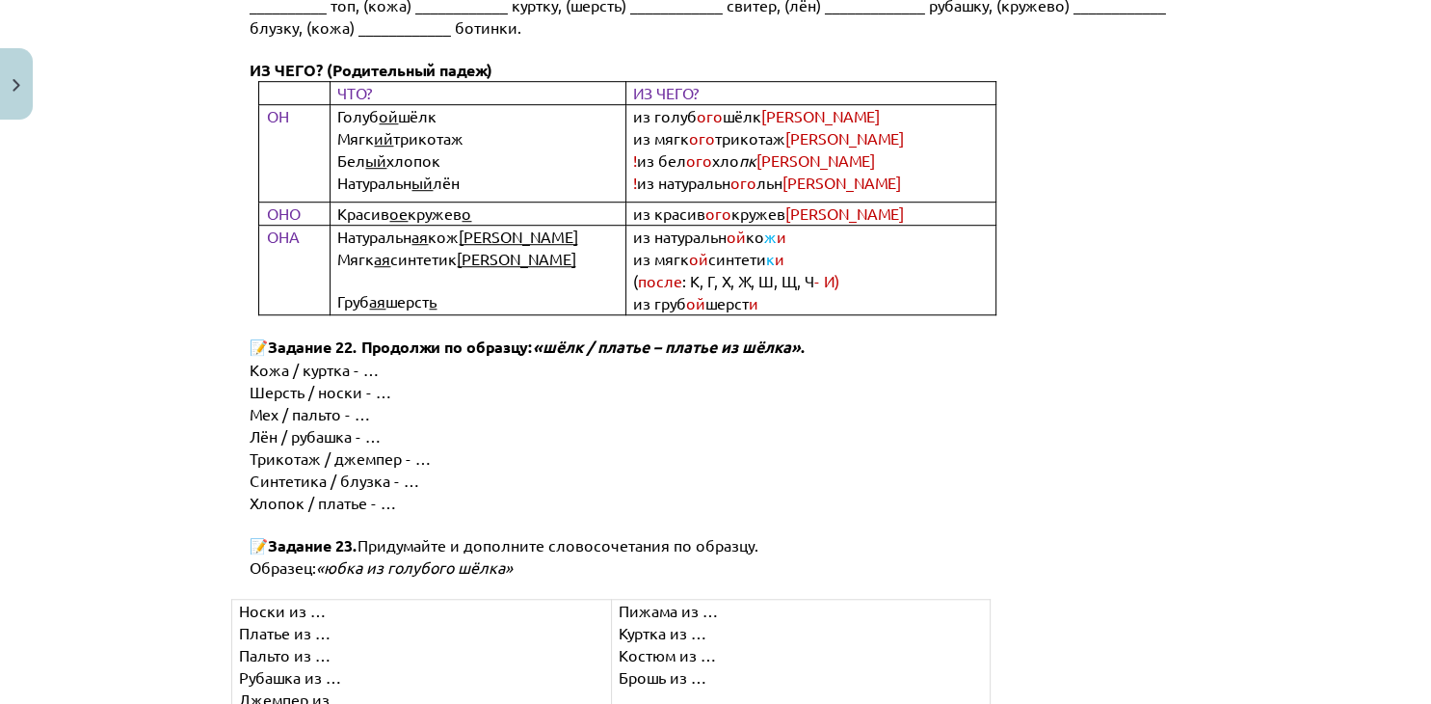
copy div "#3 Грамматика"
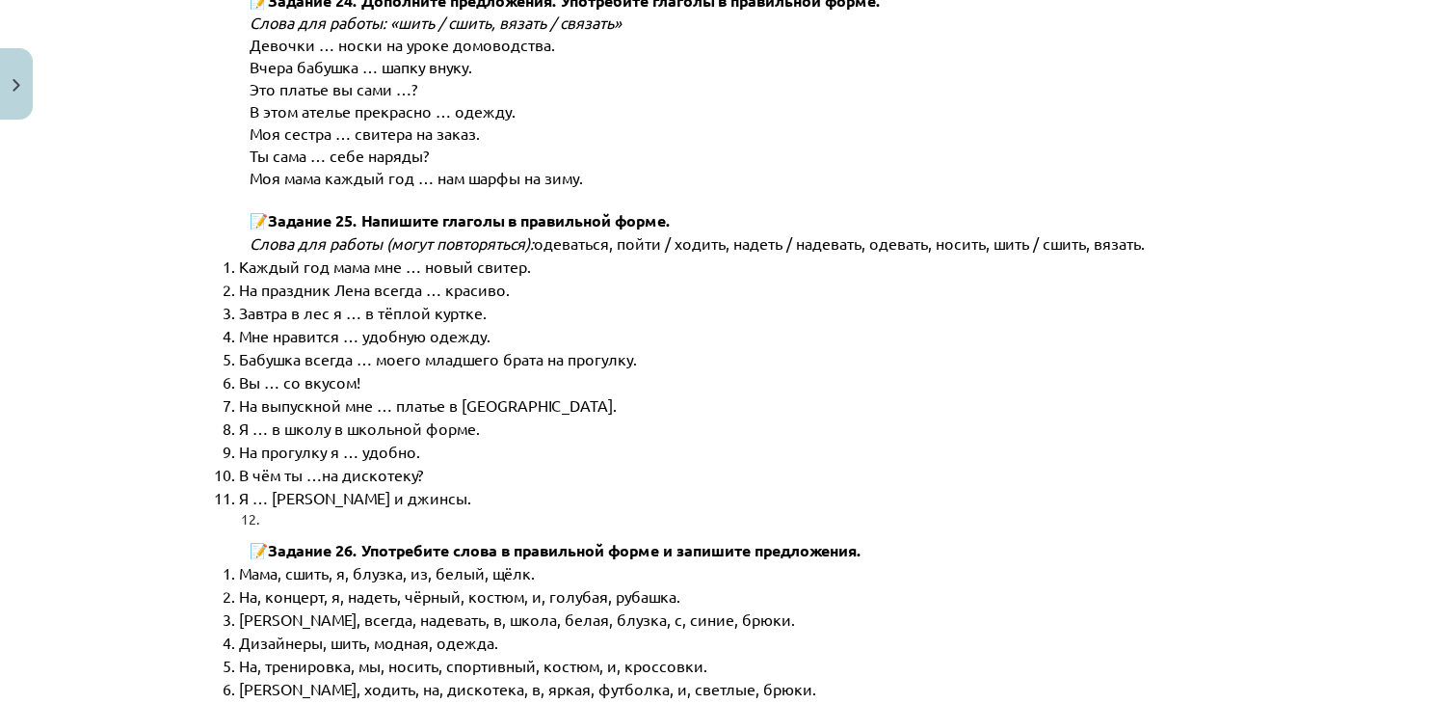
scroll to position [9769, 0]
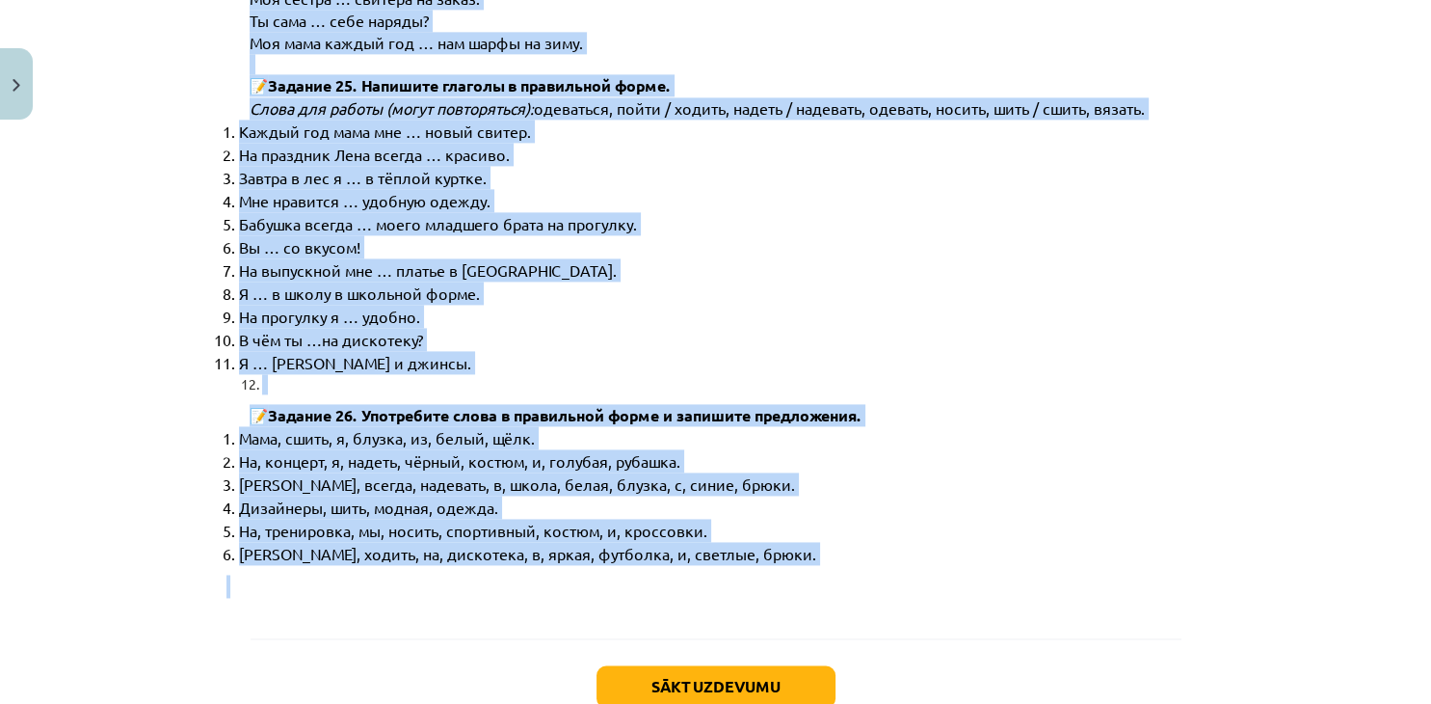
drag, startPoint x: 244, startPoint y: 499, endPoint x: 878, endPoint y: 461, distance: 635.3
copy div "Lorem ip … Dolors am … Consec ad … Elitsed do … Eiusmod te … Incidi ut … Labore…"
click at [743, 665] on button "Sākt uzdevumu" at bounding box center [716, 686] width 239 height 42
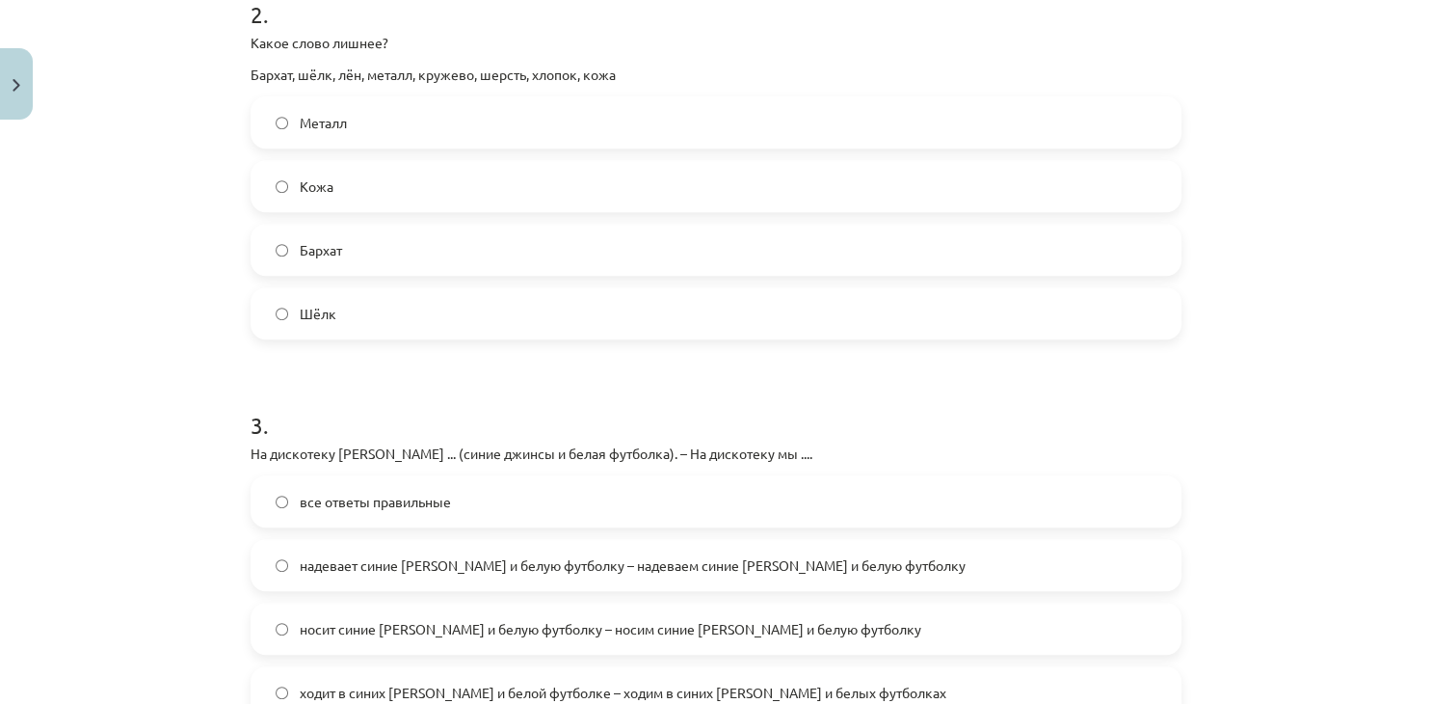
scroll to position [268, 0]
